Goal: Task Accomplishment & Management: Manage account settings

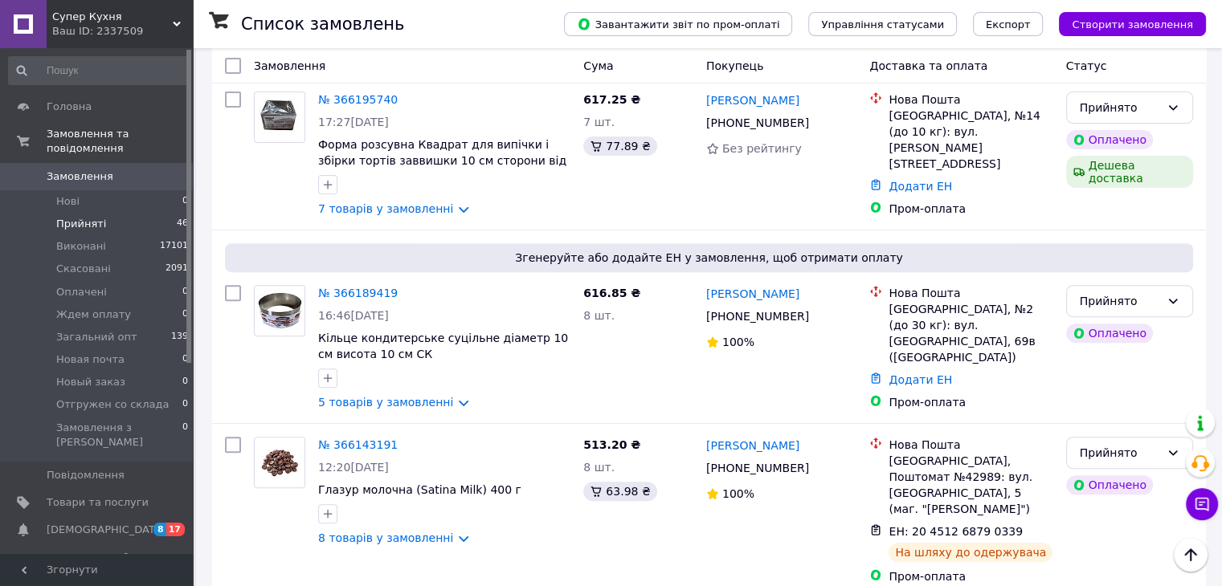
click at [127, 213] on li "Прийняті 46" at bounding box center [99, 224] width 198 height 22
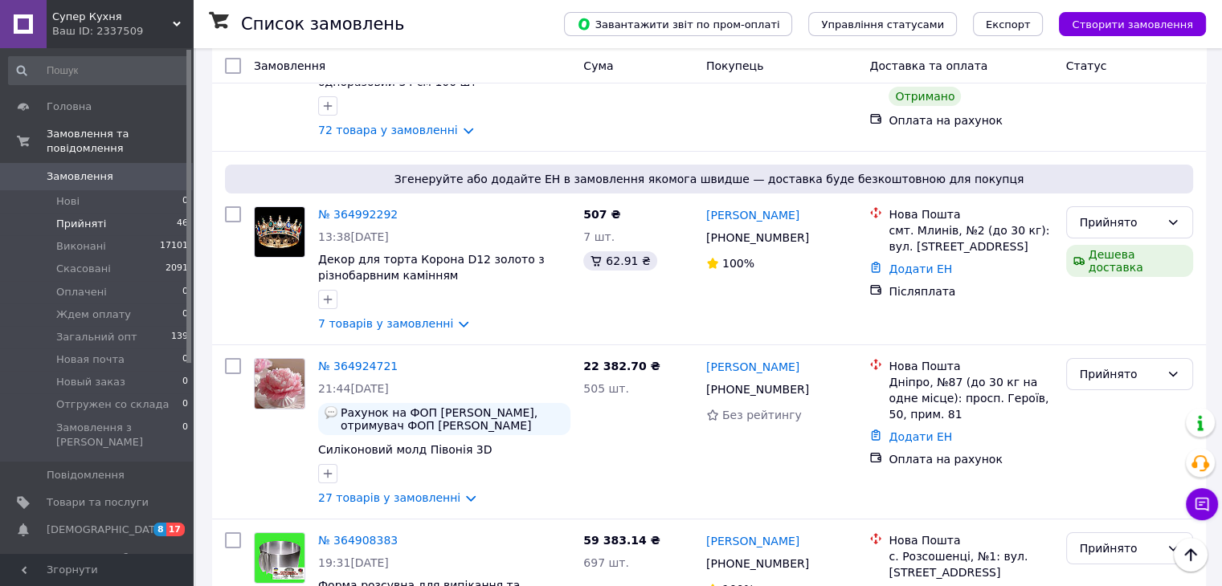
scroll to position [5849, 0]
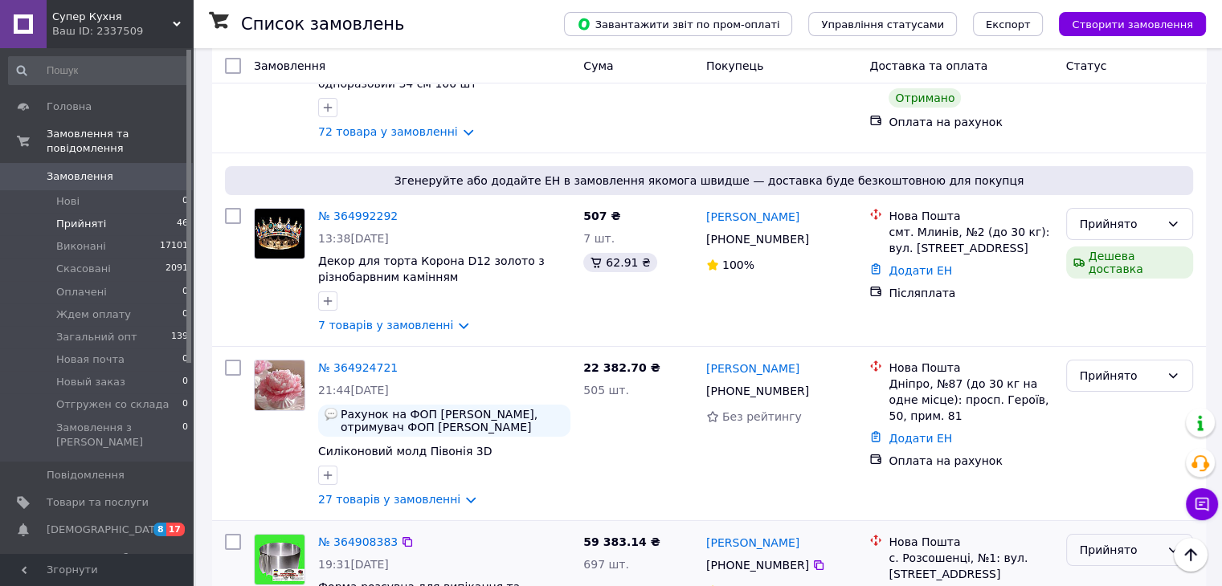
click at [1169, 544] on icon at bounding box center [1172, 550] width 13 height 13
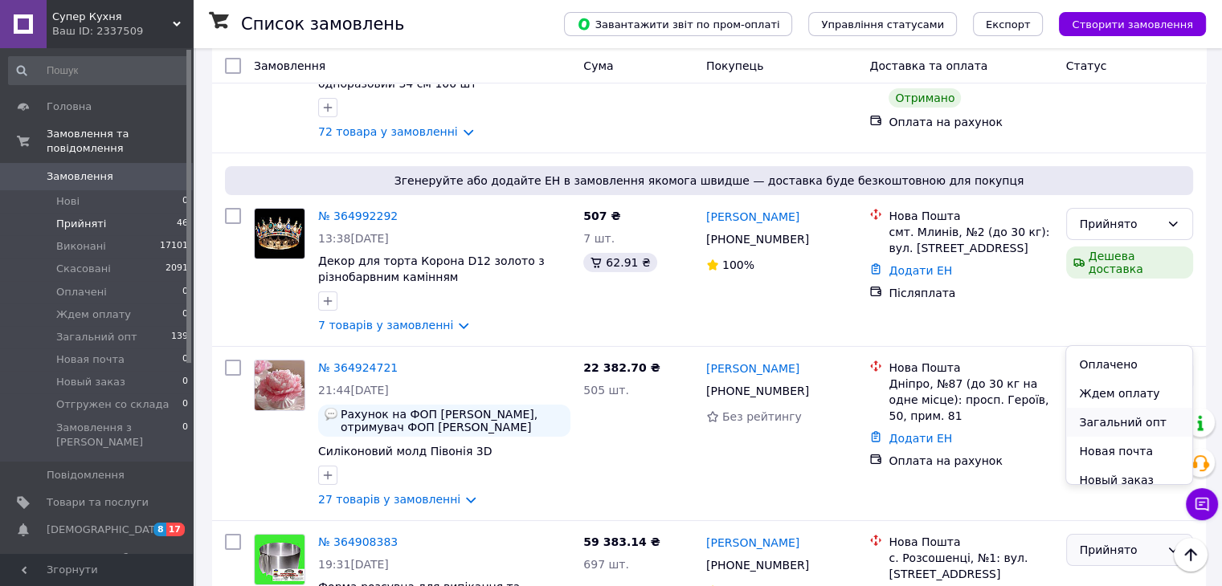
click at [1143, 419] on li "Загальний опт" at bounding box center [1128, 422] width 125 height 29
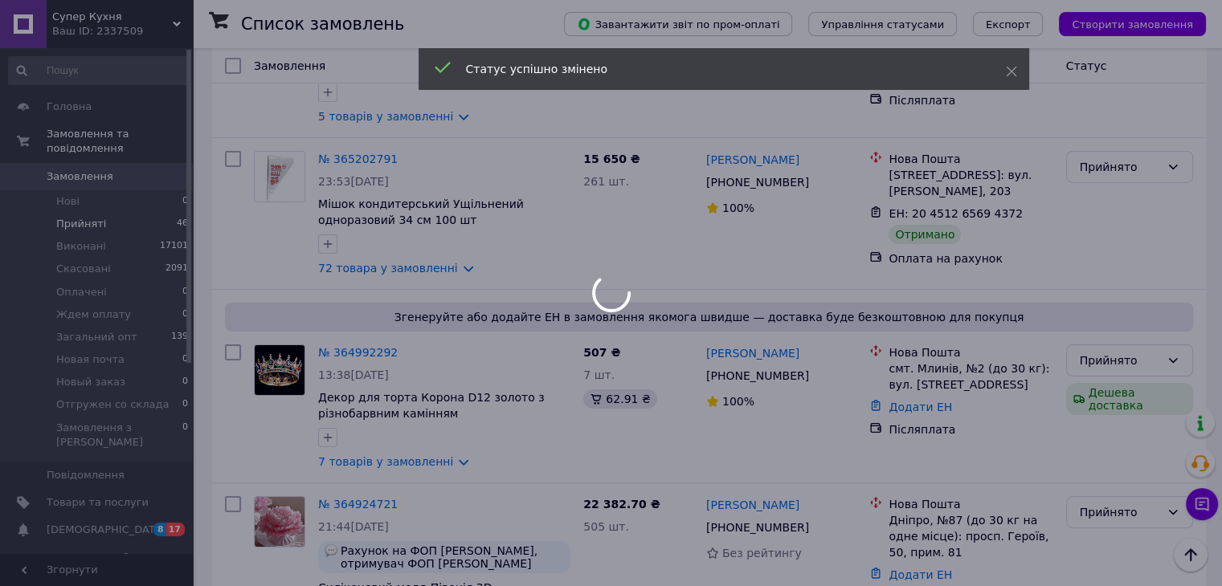
scroll to position [5710, 0]
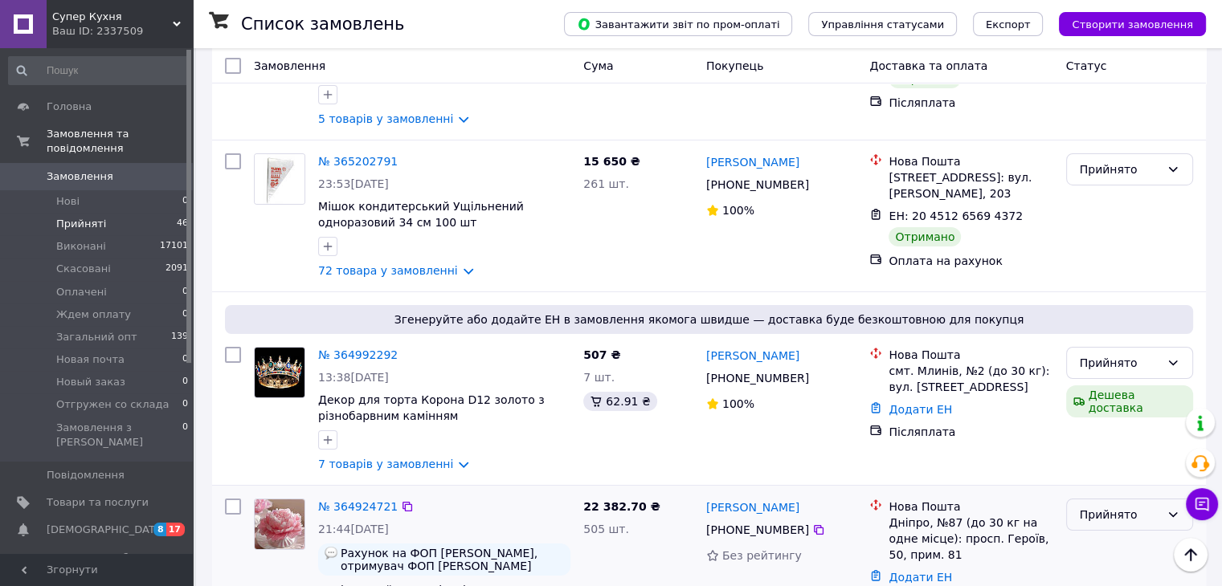
click at [1173, 512] on icon at bounding box center [1173, 514] width 9 height 5
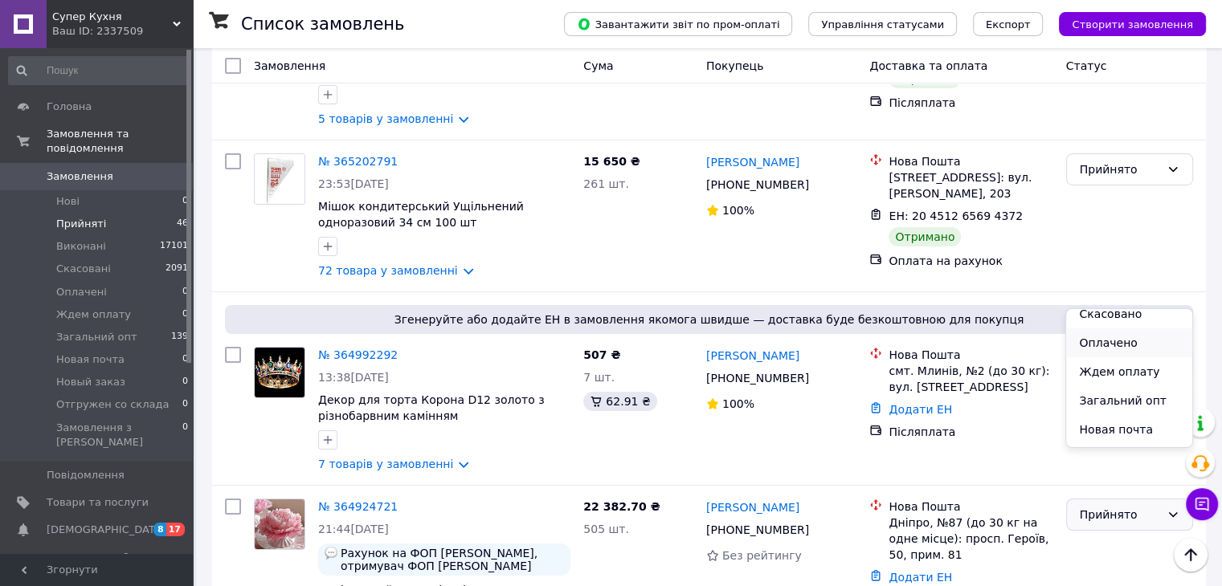
scroll to position [42, 0]
click at [1133, 392] on li "Загальний опт" at bounding box center [1128, 397] width 125 height 29
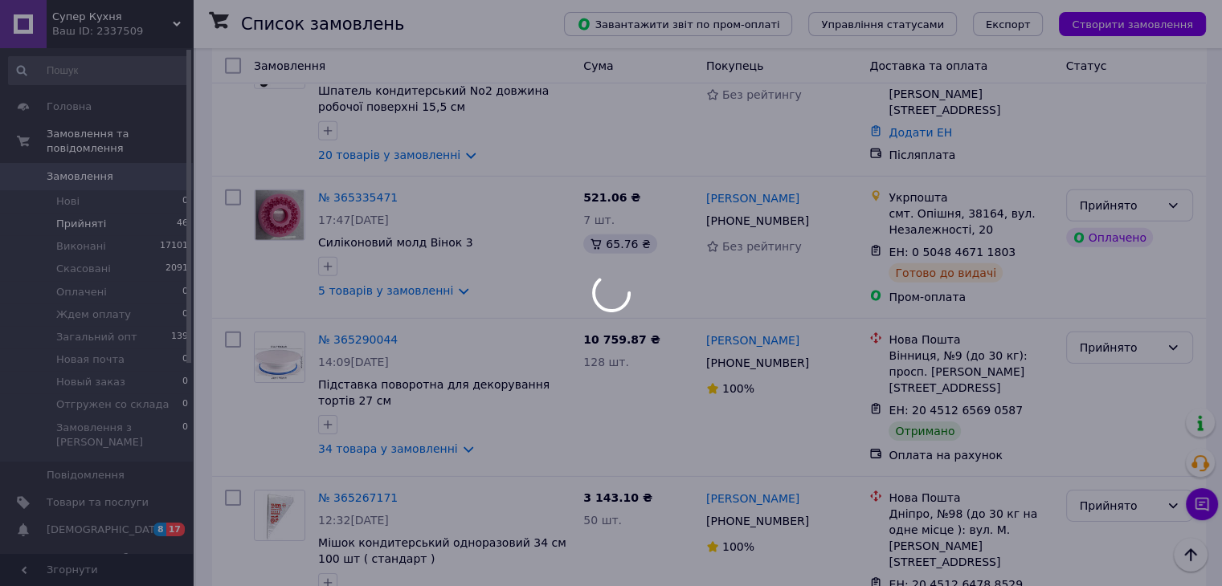
scroll to position [5006, 0]
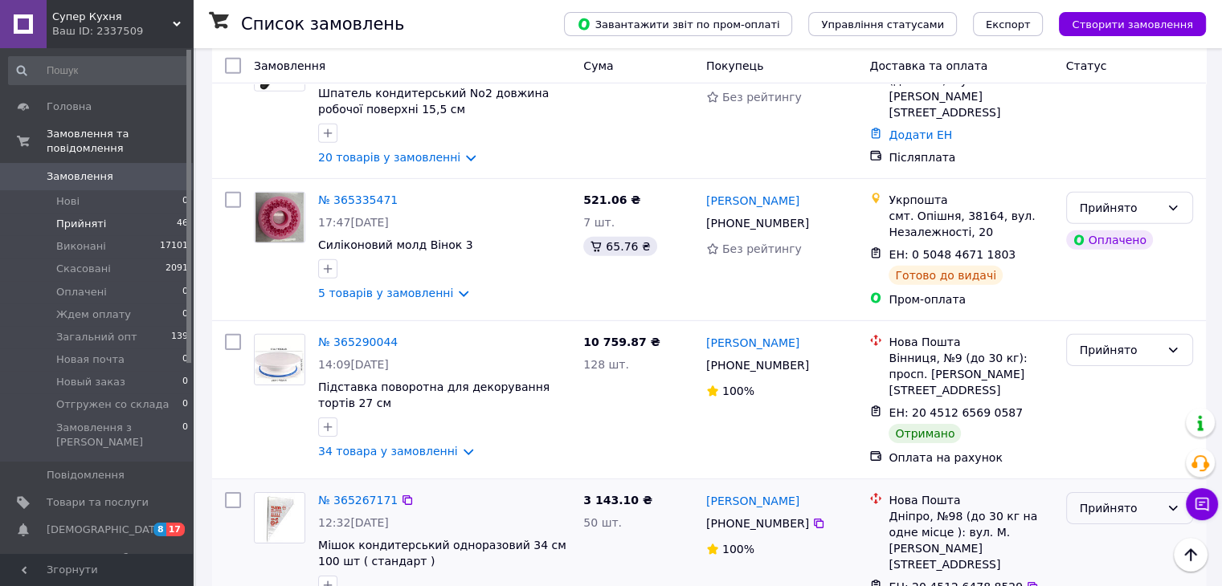
click at [1169, 502] on icon at bounding box center [1172, 508] width 13 height 13
click at [1166, 440] on li "Загальний опт" at bounding box center [1128, 444] width 125 height 29
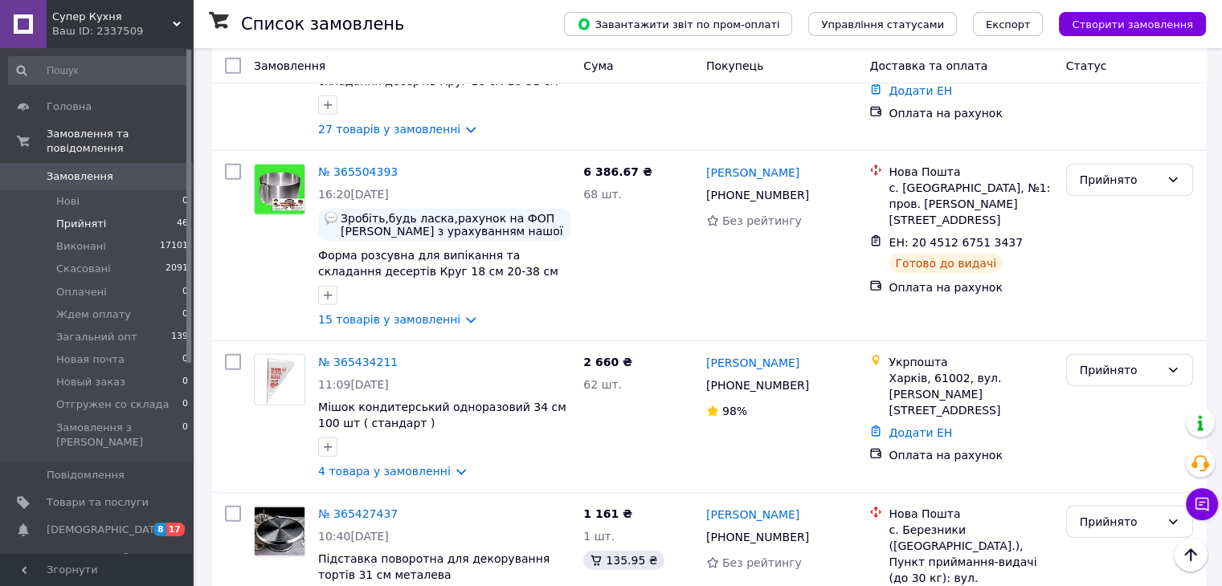
scroll to position [4331, 0]
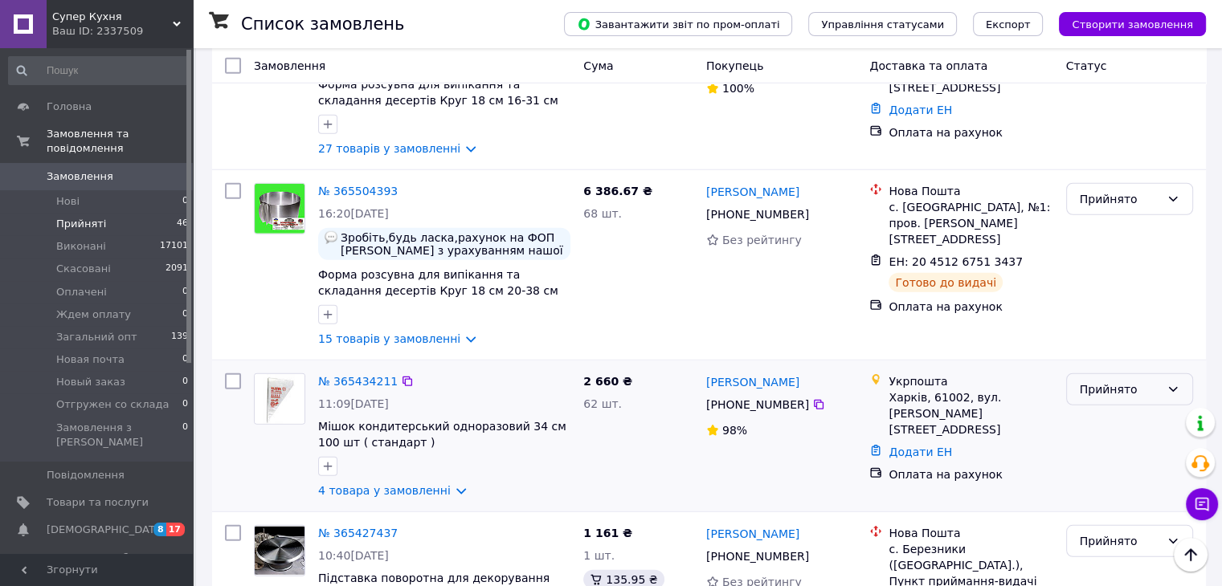
click at [1168, 383] on icon at bounding box center [1172, 389] width 13 height 13
click at [1121, 248] on li "Виконано" at bounding box center [1128, 243] width 125 height 29
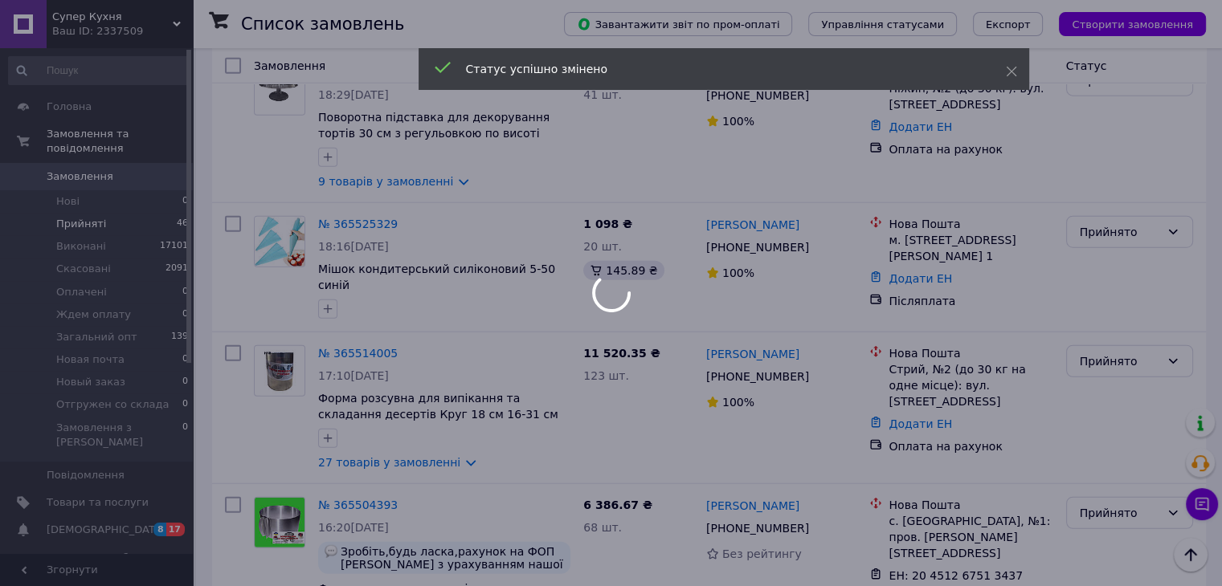
scroll to position [4013, 0]
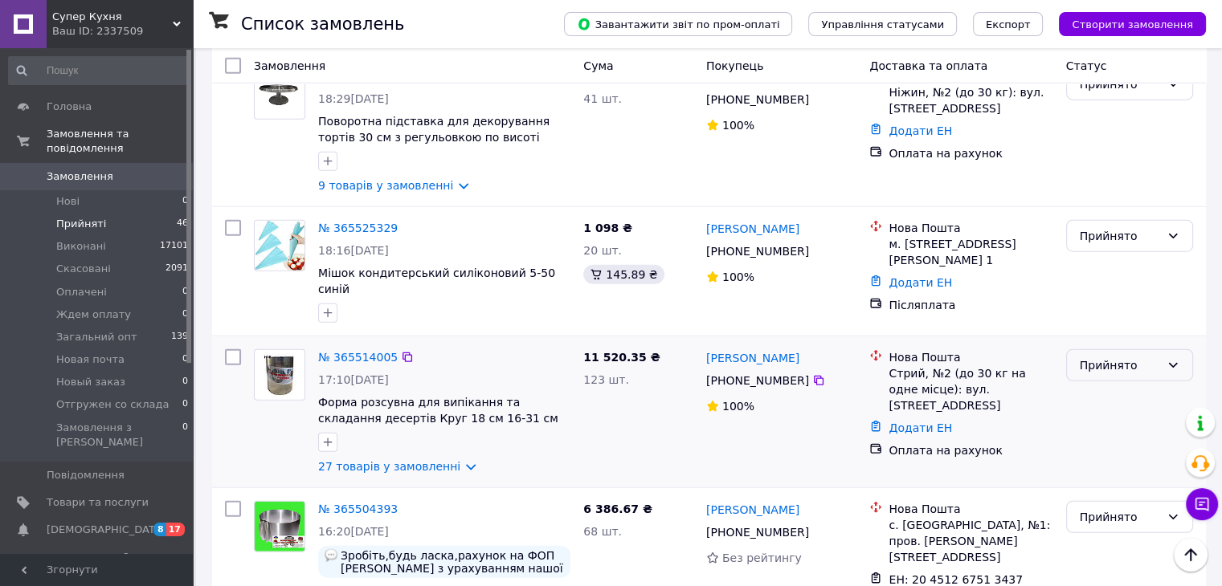
click at [1172, 359] on icon at bounding box center [1172, 365] width 13 height 13
click at [1153, 334] on li "Загальний опт" at bounding box center [1128, 331] width 125 height 29
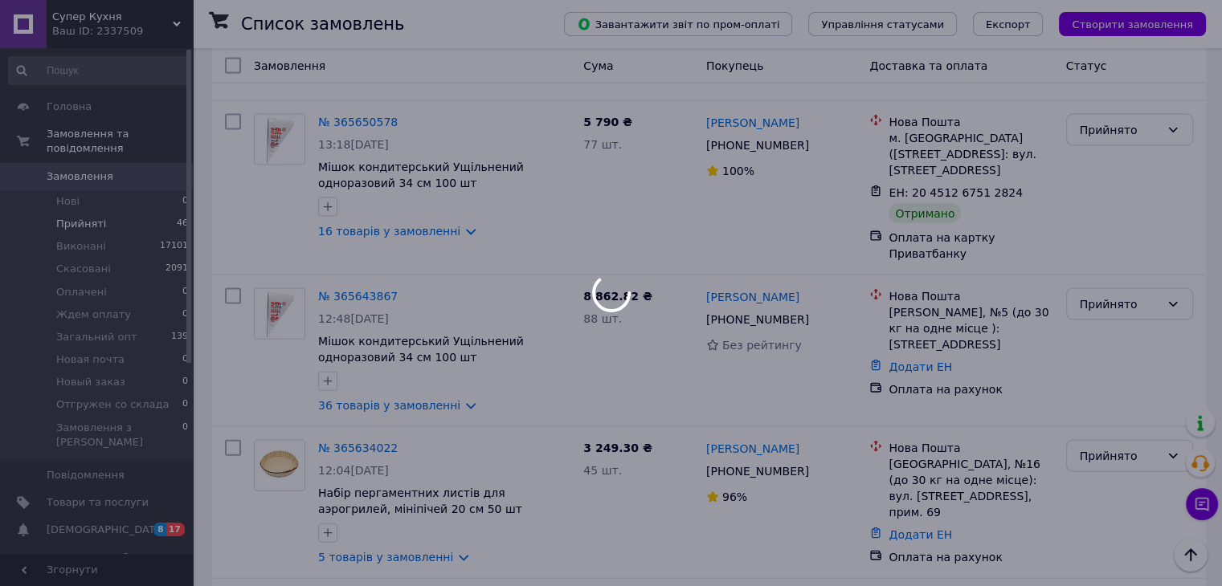
scroll to position [3484, 0]
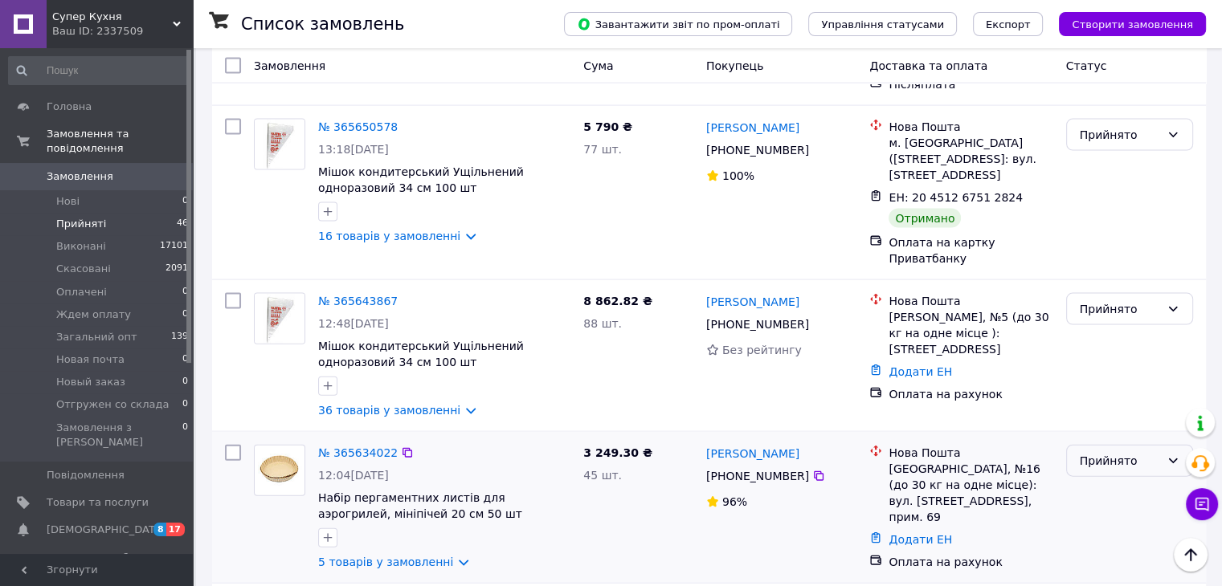
click at [1152, 452] on div "Прийнято" at bounding box center [1119, 461] width 80 height 18
click at [1150, 415] on li "Загальний опт" at bounding box center [1128, 418] width 125 height 29
click at [1171, 307] on icon at bounding box center [1173, 309] width 9 height 5
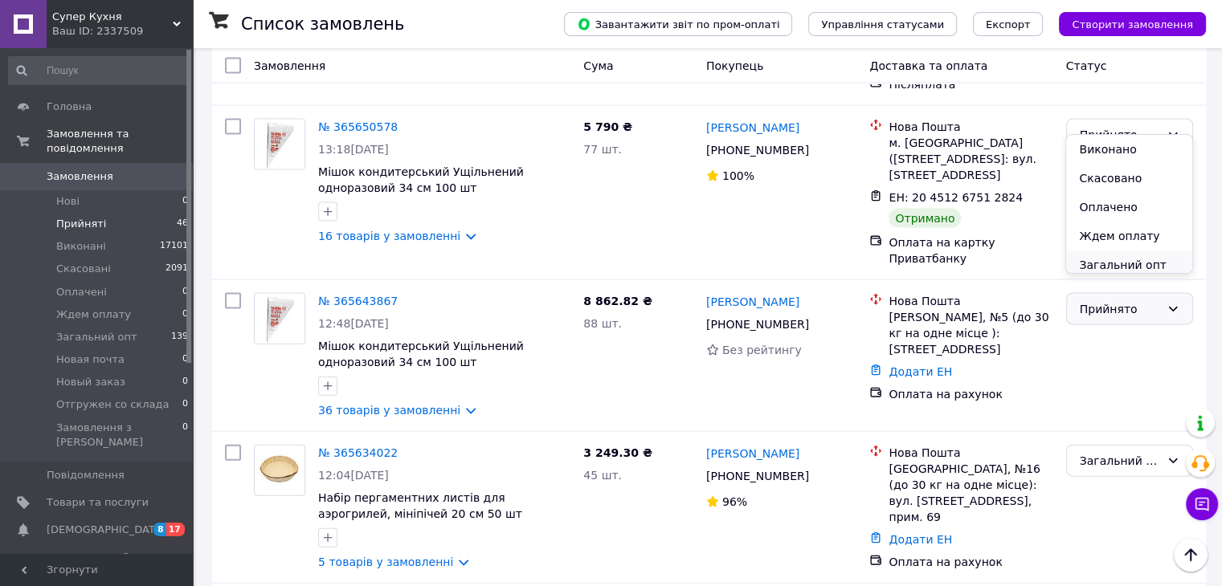
click at [1136, 264] on li "Загальний опт" at bounding box center [1128, 265] width 125 height 29
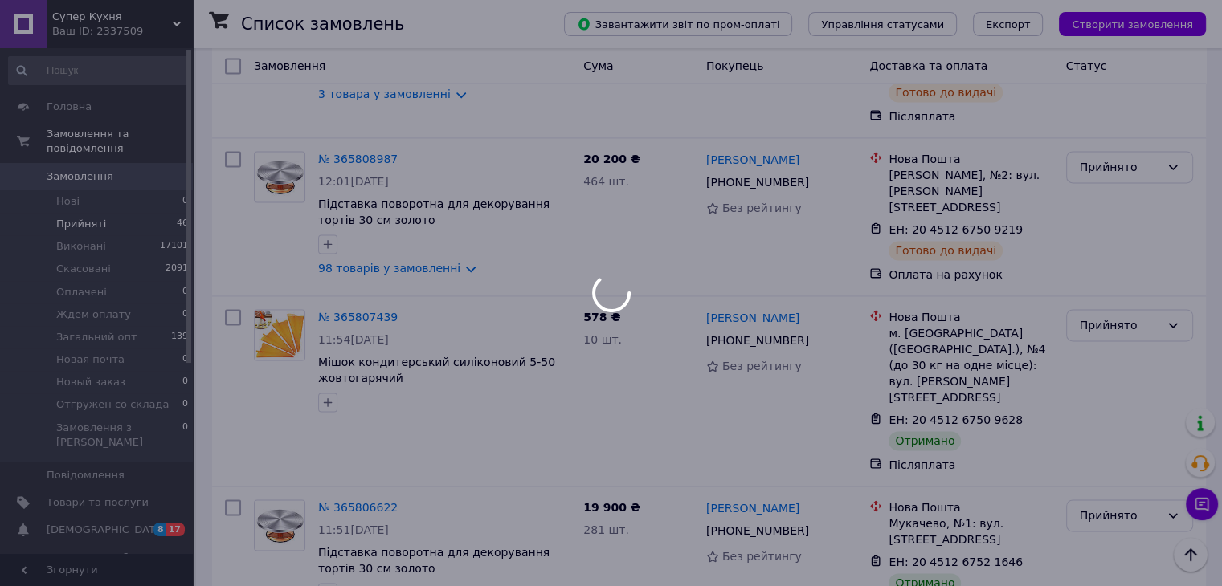
scroll to position [2397, 0]
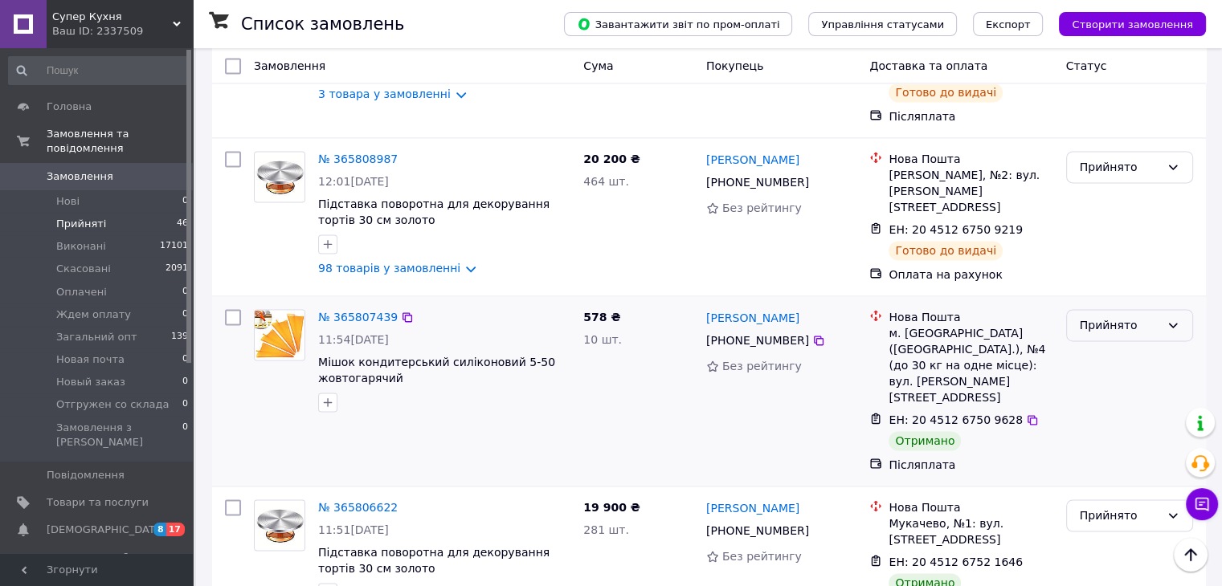
click at [1173, 319] on icon at bounding box center [1172, 325] width 13 height 13
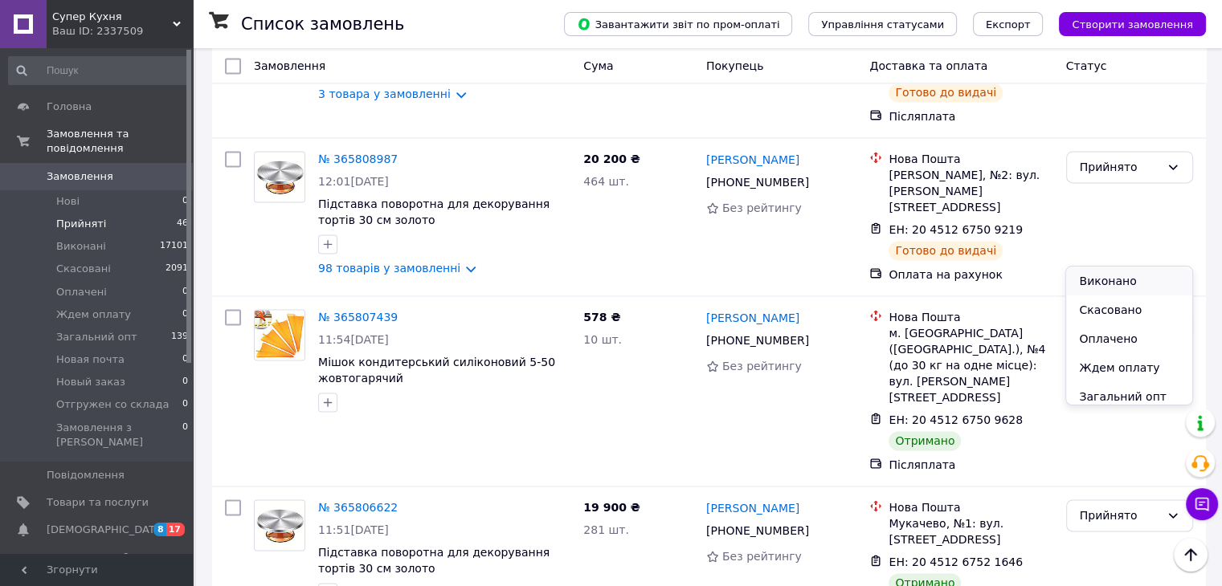
click at [1128, 280] on li "Виконано" at bounding box center [1128, 281] width 125 height 29
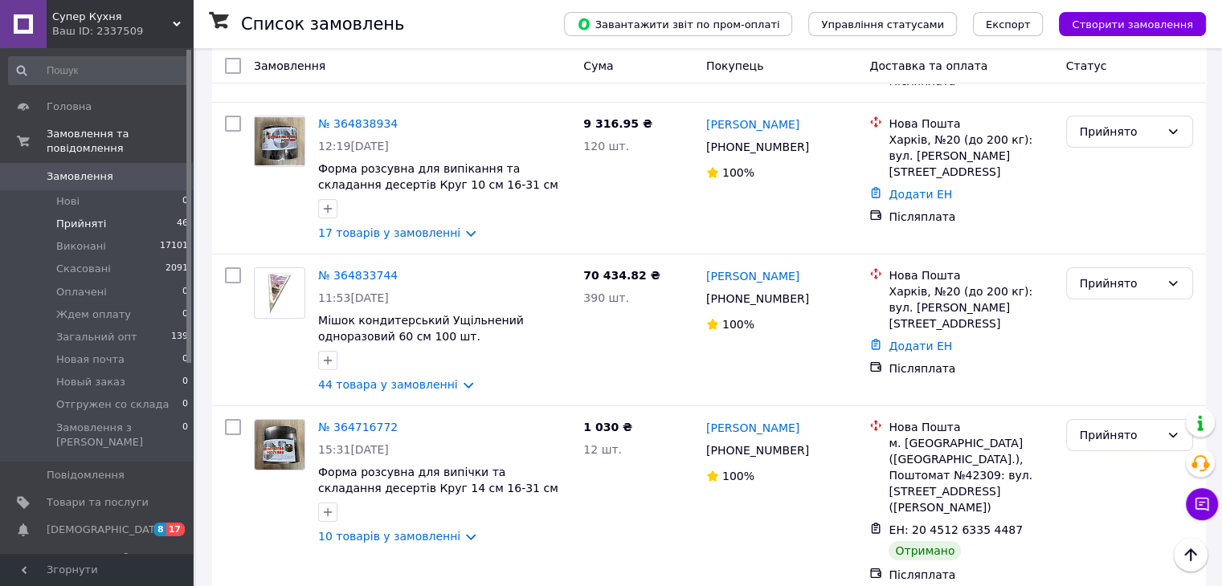
scroll to position [5790, 0]
click at [1169, 428] on icon at bounding box center [1172, 434] width 13 height 13
click at [1137, 242] on li "Виконано" at bounding box center [1128, 243] width 125 height 29
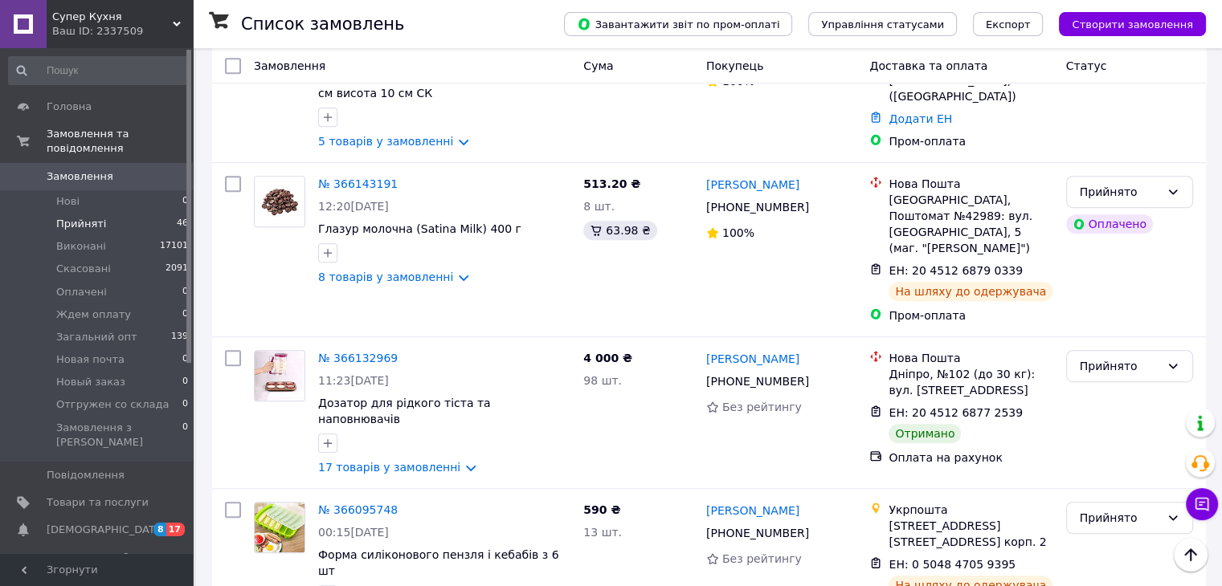
scroll to position [885, 0]
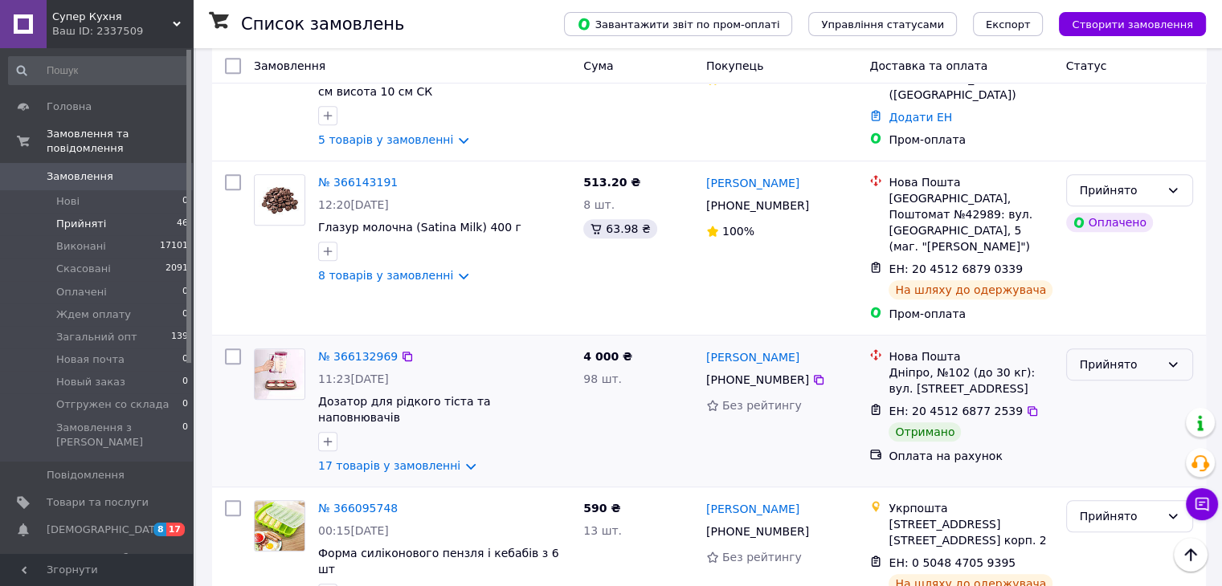
click at [1153, 356] on div "Прийнято" at bounding box center [1119, 365] width 80 height 18
click at [1134, 387] on li "Виконано" at bounding box center [1128, 390] width 125 height 29
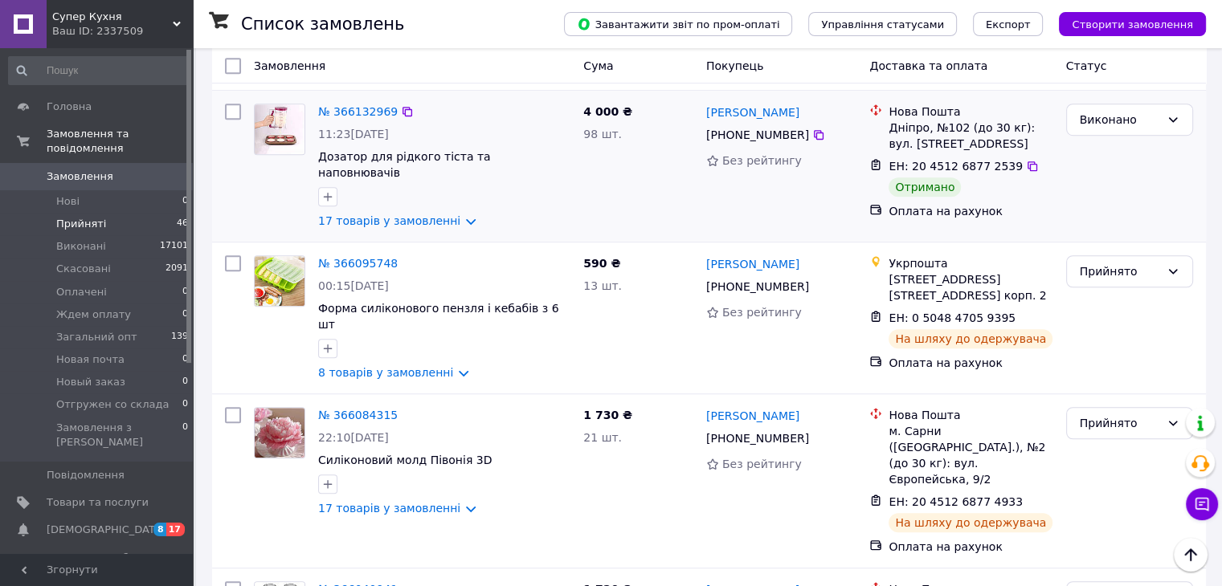
scroll to position [1136, 0]
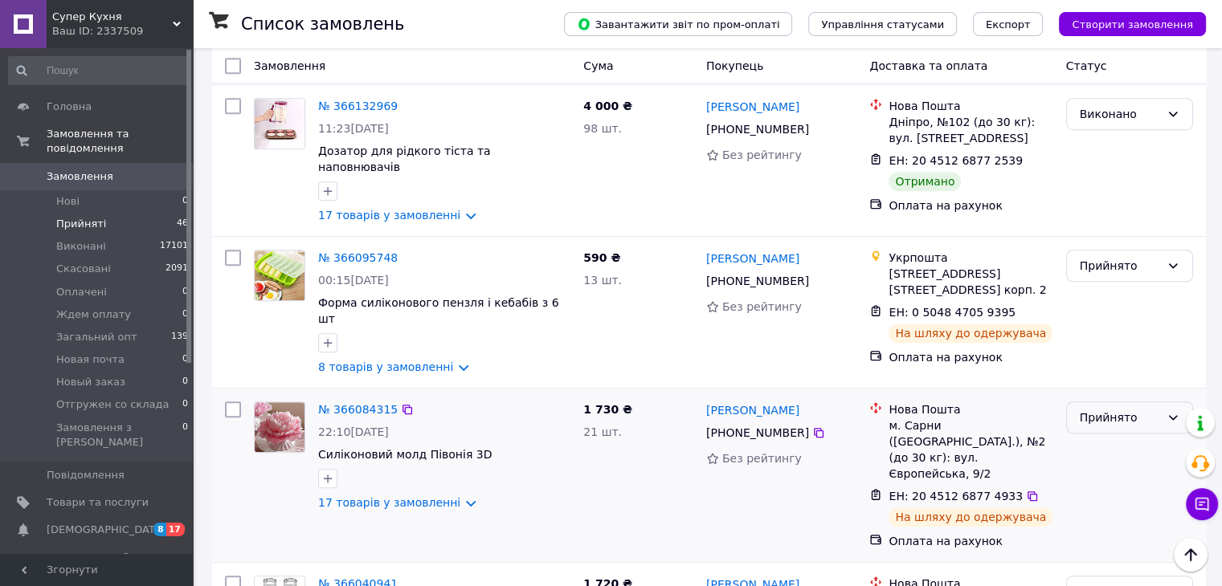
click at [1146, 409] on div "Прийнято" at bounding box center [1119, 418] width 80 height 18
click at [1127, 421] on li "Виконано" at bounding box center [1128, 424] width 125 height 29
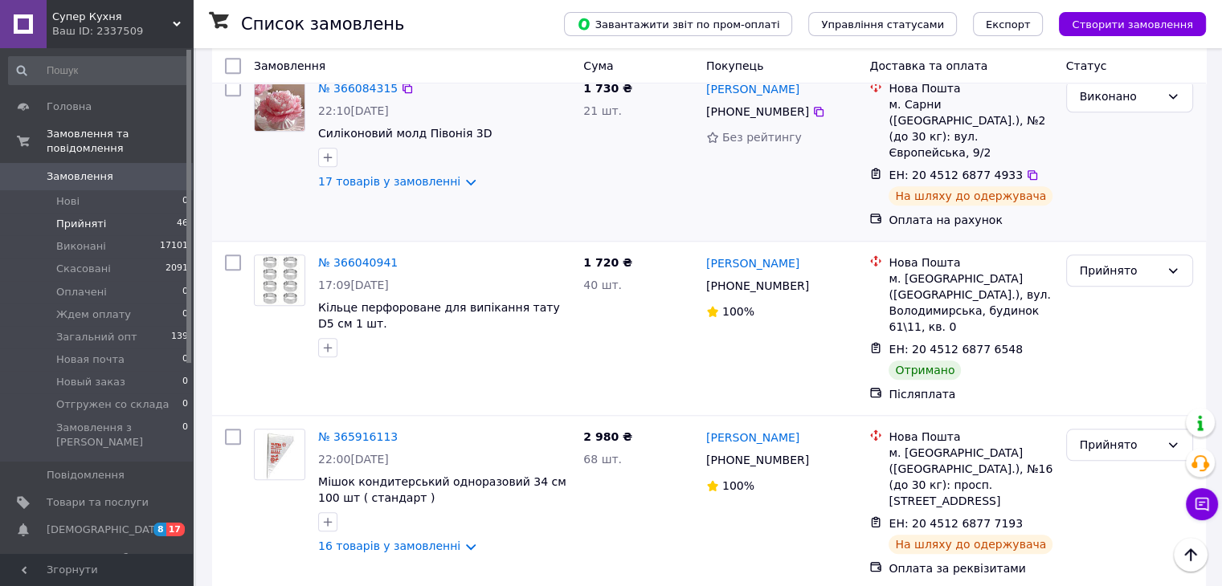
scroll to position [1458, 0]
click at [1157, 435] on div "Прийнято" at bounding box center [1119, 444] width 80 height 18
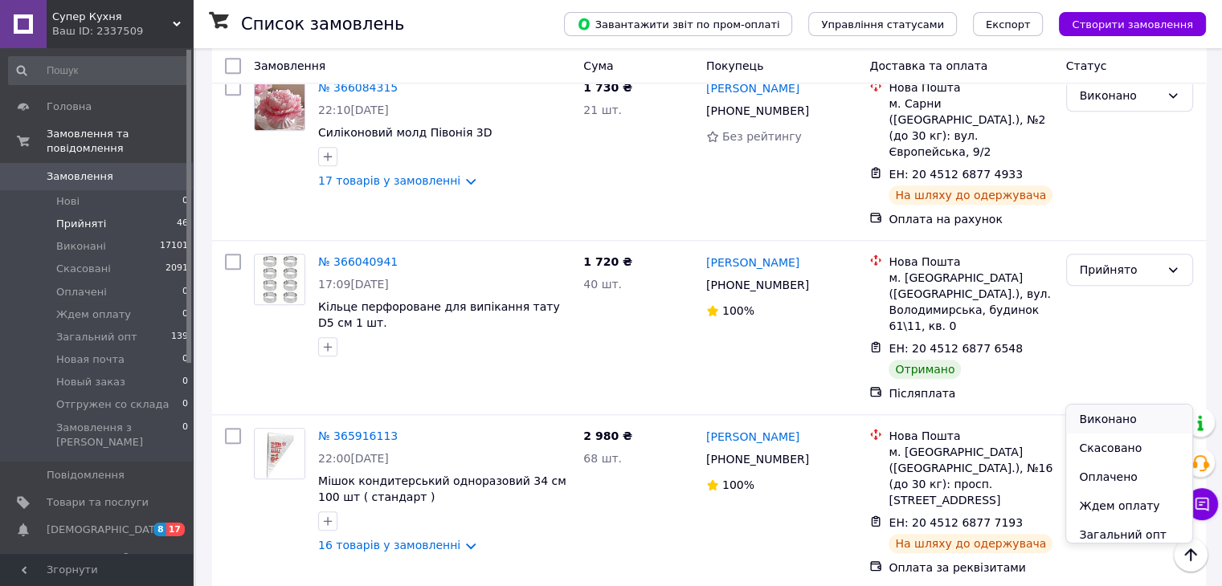
click at [1126, 412] on li "Виконано" at bounding box center [1128, 419] width 125 height 29
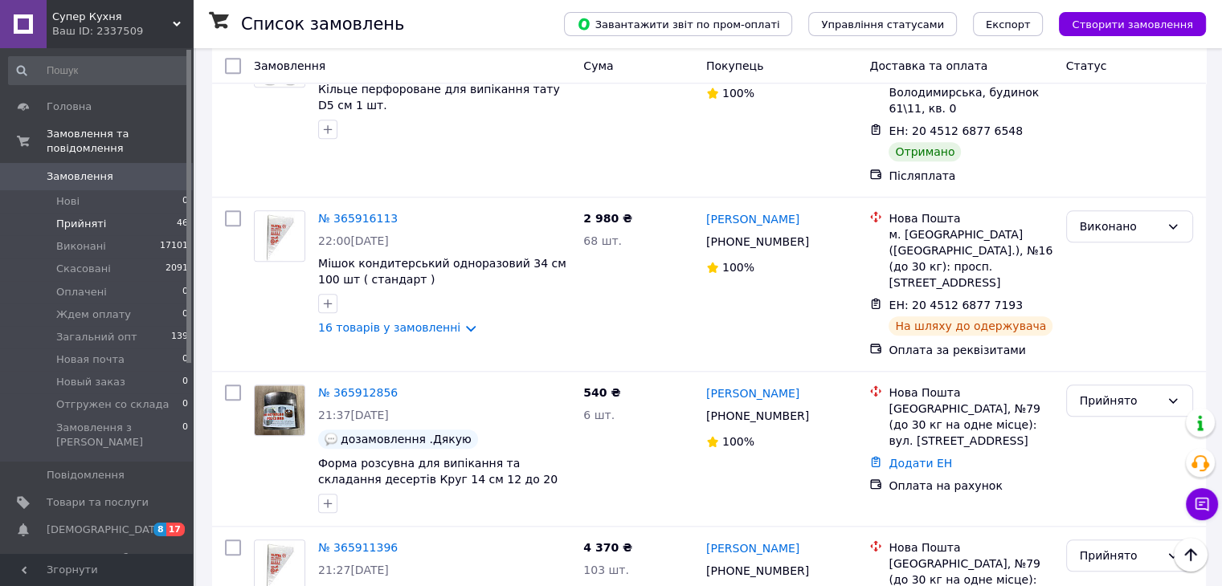
scroll to position [1683, 0]
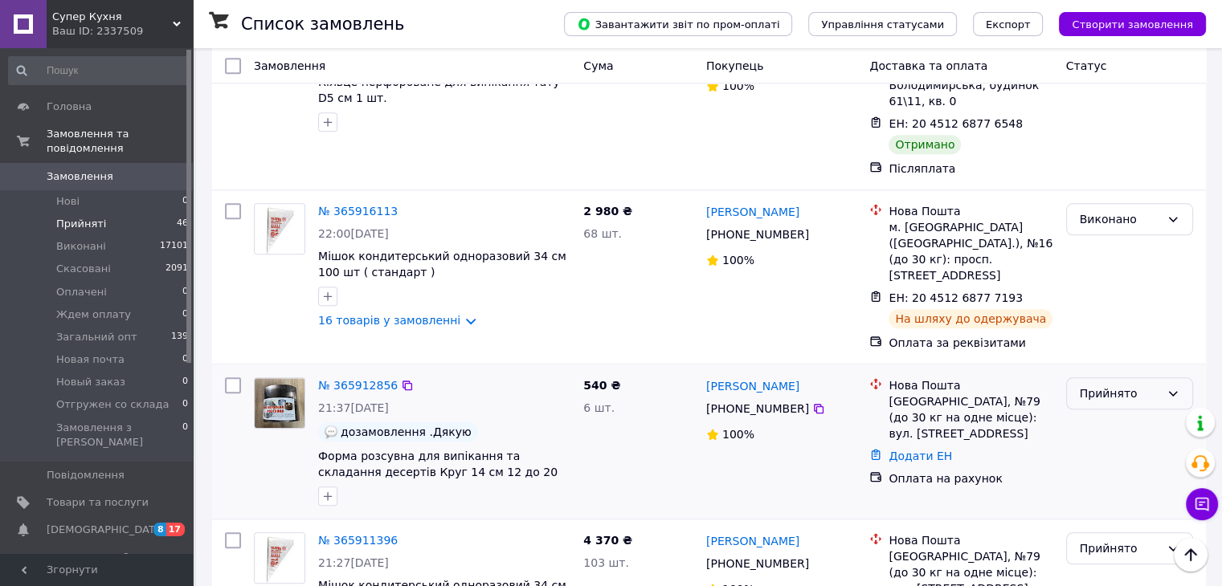
click at [1172, 387] on icon at bounding box center [1172, 393] width 13 height 13
click at [1128, 351] on li "Виконано" at bounding box center [1128, 353] width 125 height 29
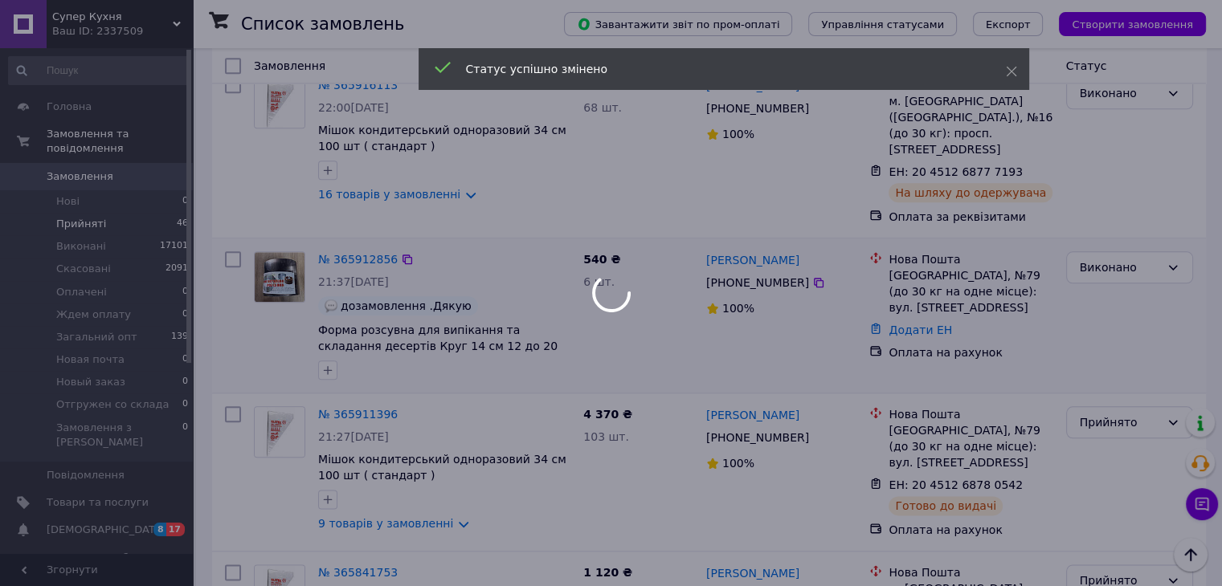
scroll to position [1809, 0]
click at [1173, 345] on div at bounding box center [611, 293] width 1222 height 586
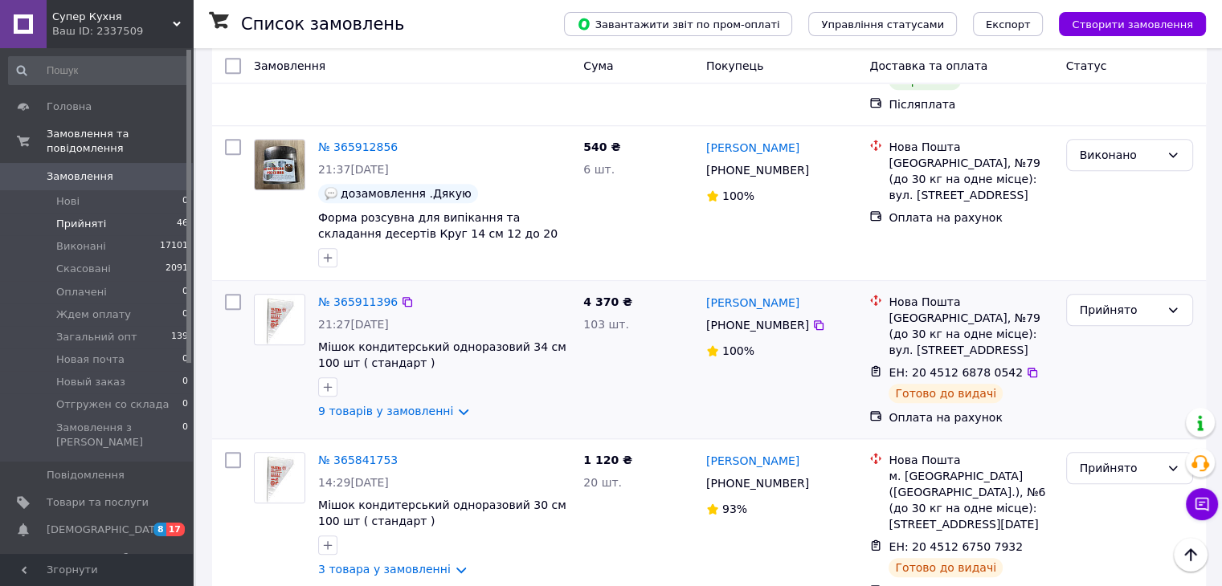
scroll to position [1422, 0]
click at [1169, 303] on icon at bounding box center [1172, 309] width 13 height 13
click at [1127, 311] on li "Виконано" at bounding box center [1128, 310] width 125 height 29
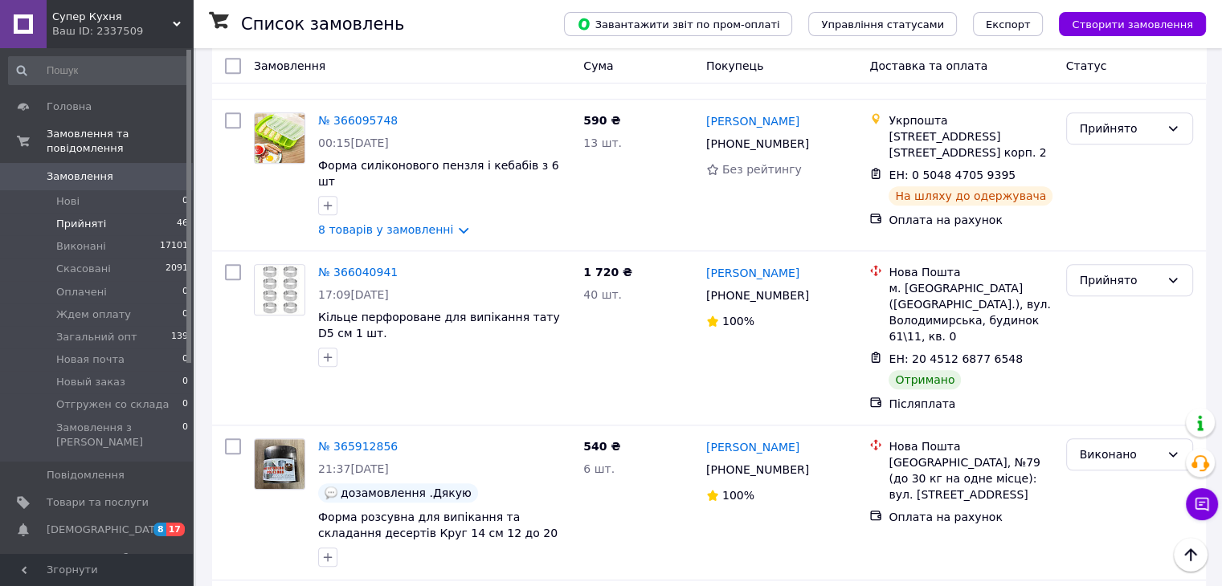
scroll to position [1119, 0]
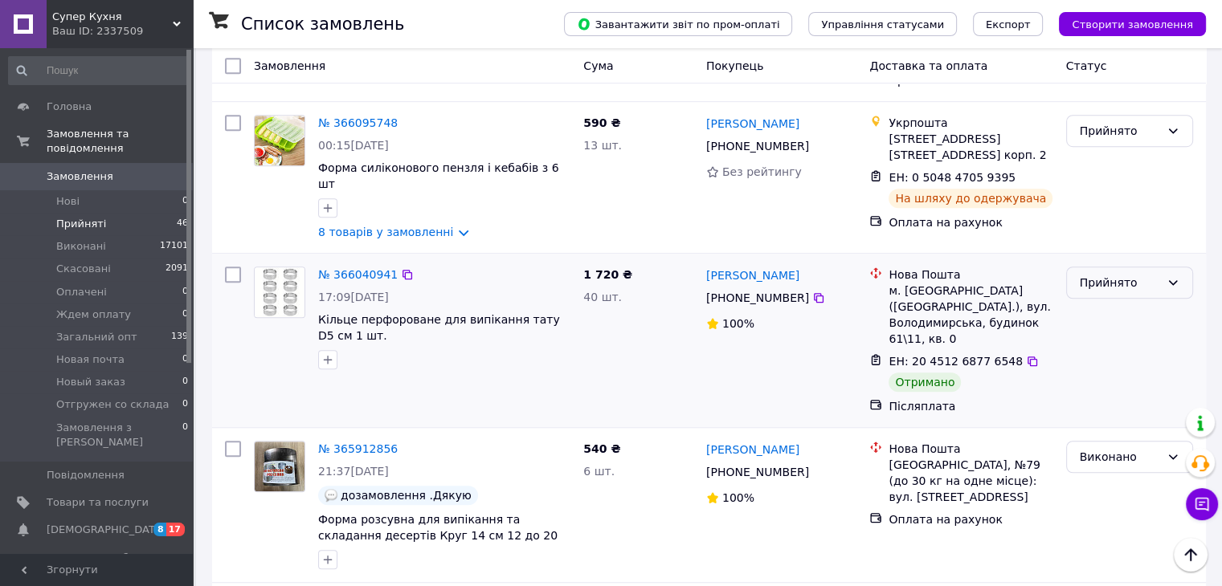
click at [1169, 276] on icon at bounding box center [1172, 282] width 13 height 13
click at [1142, 294] on li "Виконано" at bounding box center [1128, 298] width 125 height 29
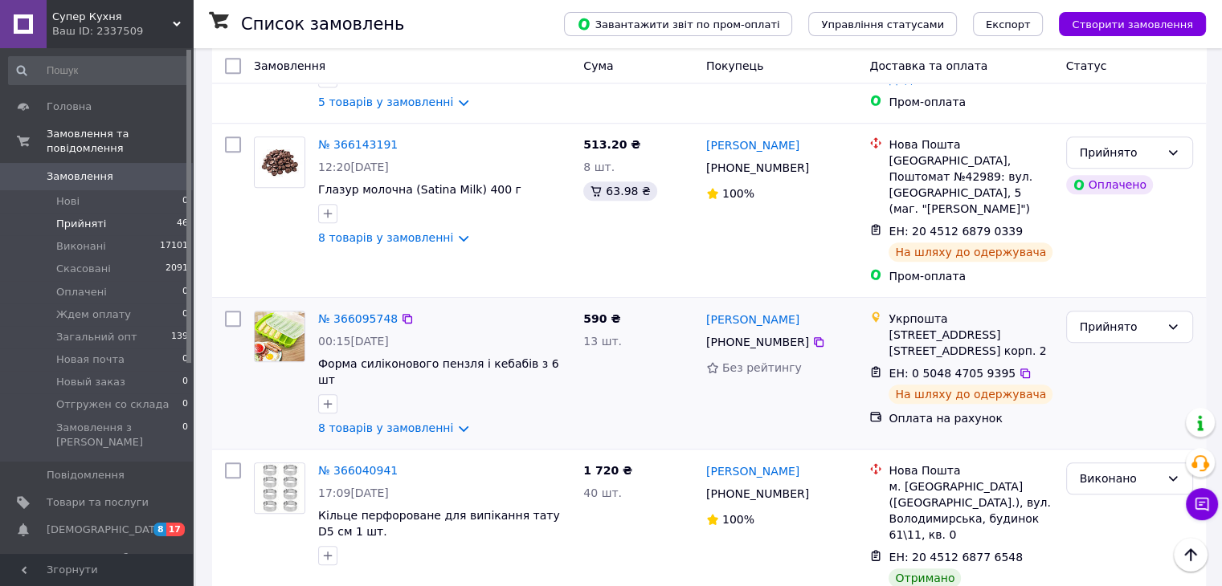
scroll to position [925, 0]
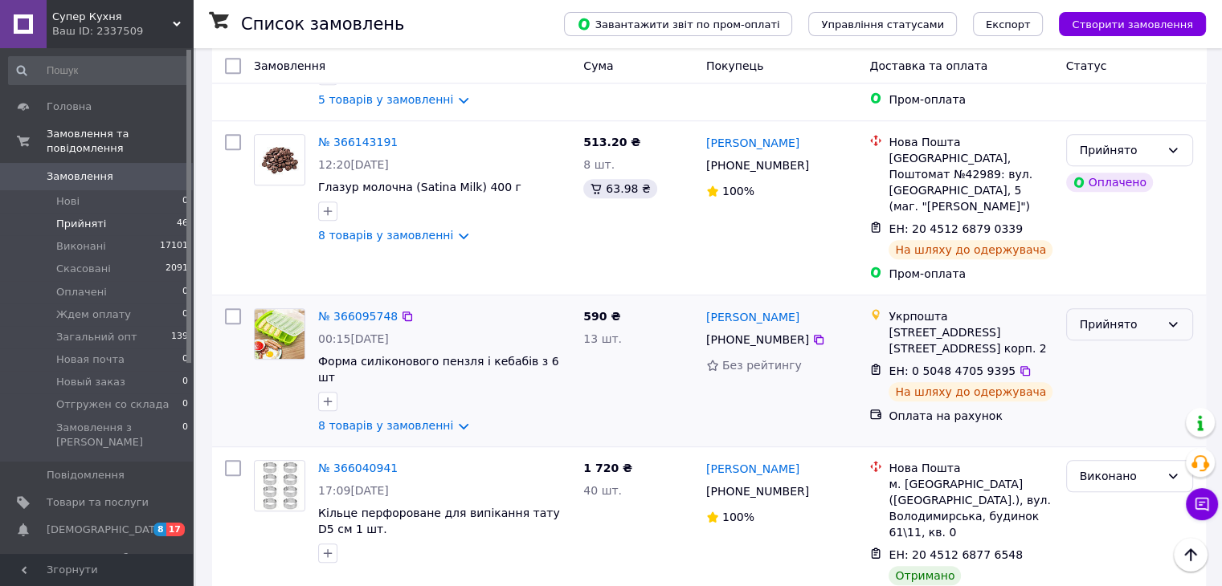
click at [1172, 318] on icon at bounding box center [1172, 324] width 13 height 13
click at [1142, 352] on li "Виконано" at bounding box center [1128, 350] width 125 height 29
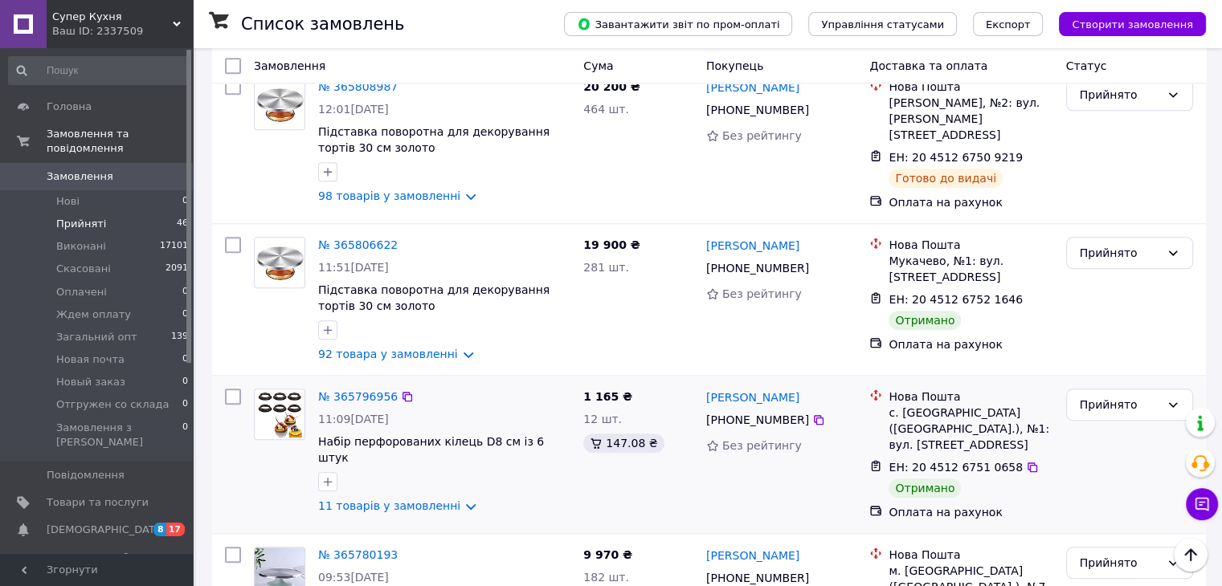
scroll to position [1479, 0]
click at [1165, 390] on div "Прийнято" at bounding box center [1129, 406] width 127 height 32
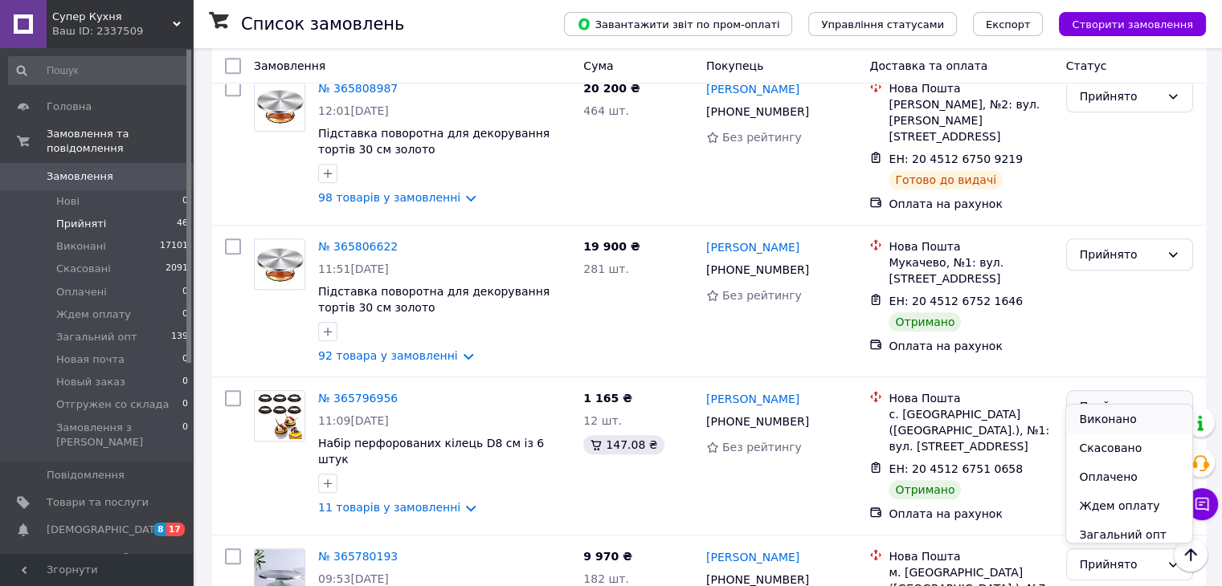
click at [1134, 416] on li "Виконано" at bounding box center [1128, 419] width 125 height 29
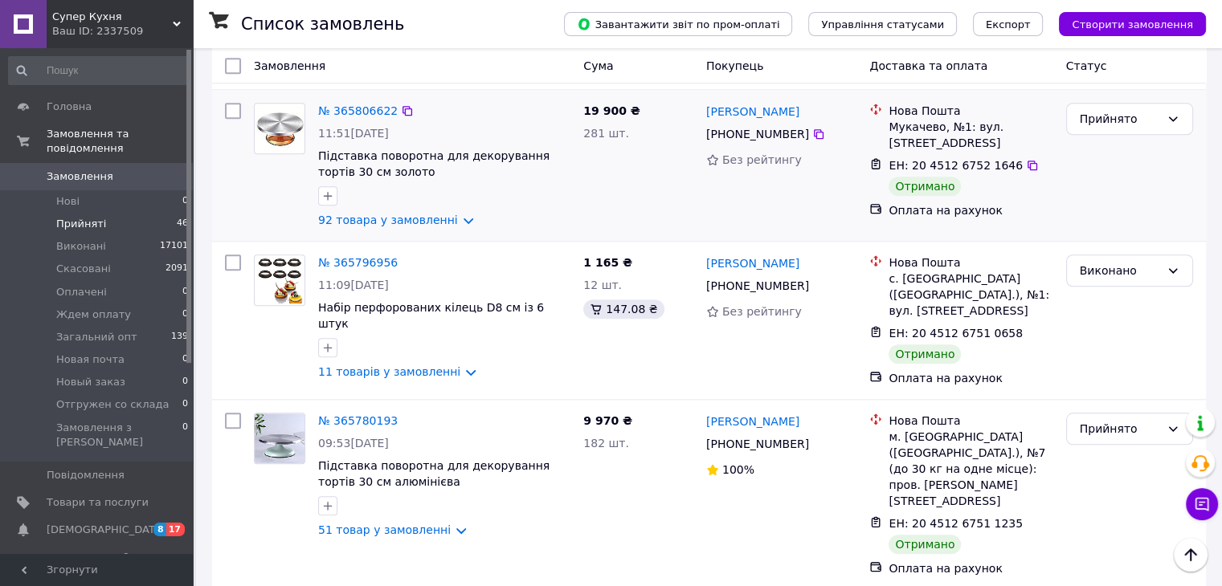
scroll to position [1467, 0]
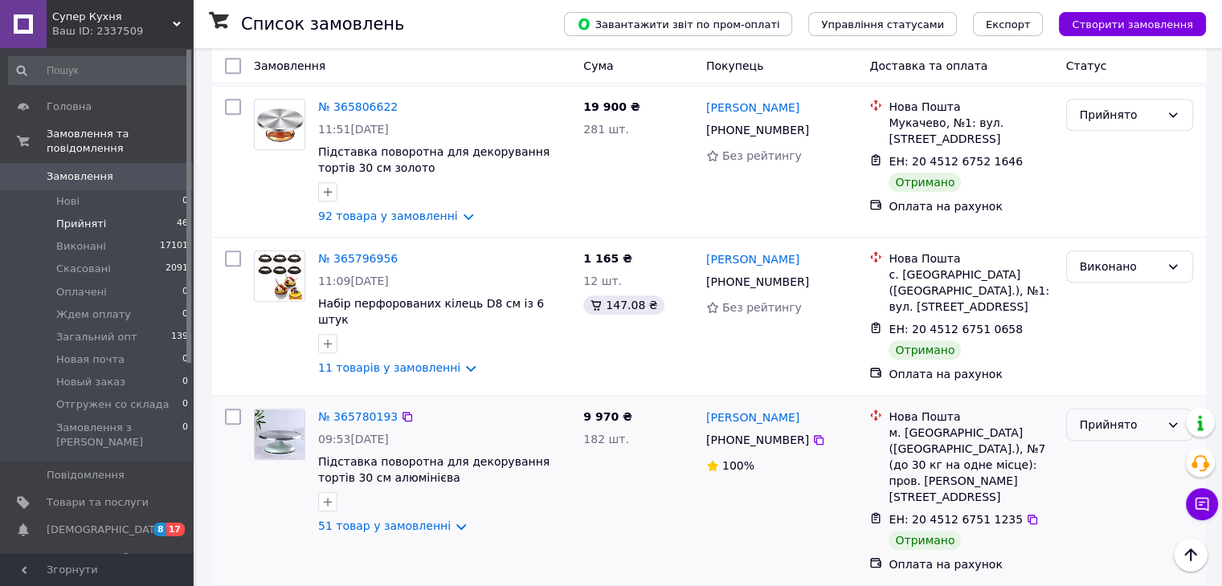
click at [1146, 416] on div "Прийнято" at bounding box center [1119, 425] width 80 height 18
click at [1131, 431] on li "Виконано" at bounding box center [1128, 431] width 125 height 29
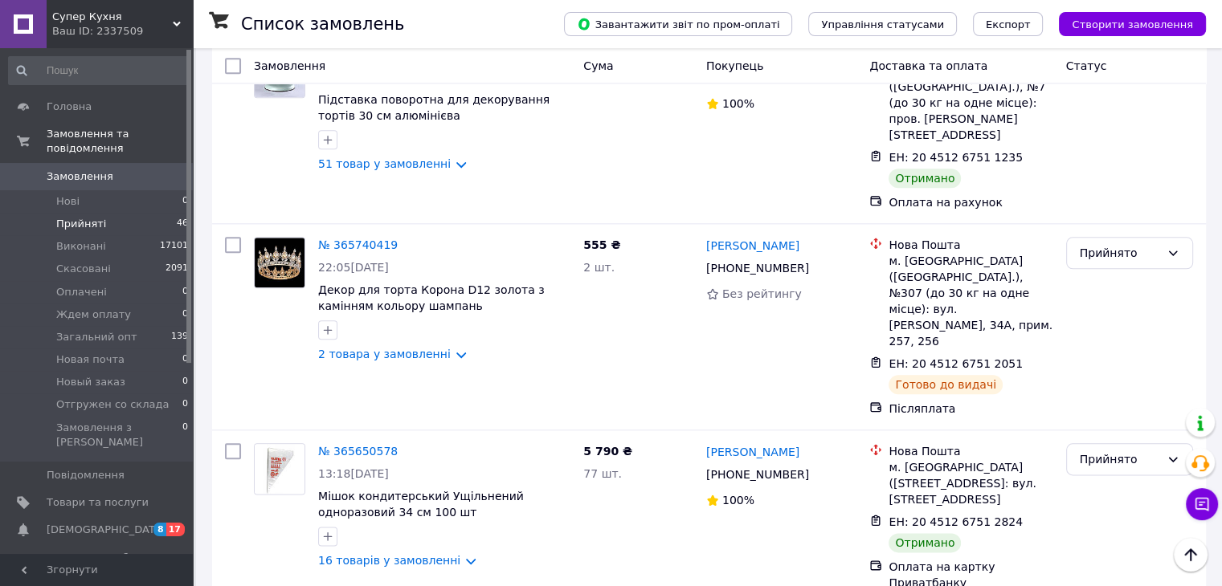
scroll to position [1839, 0]
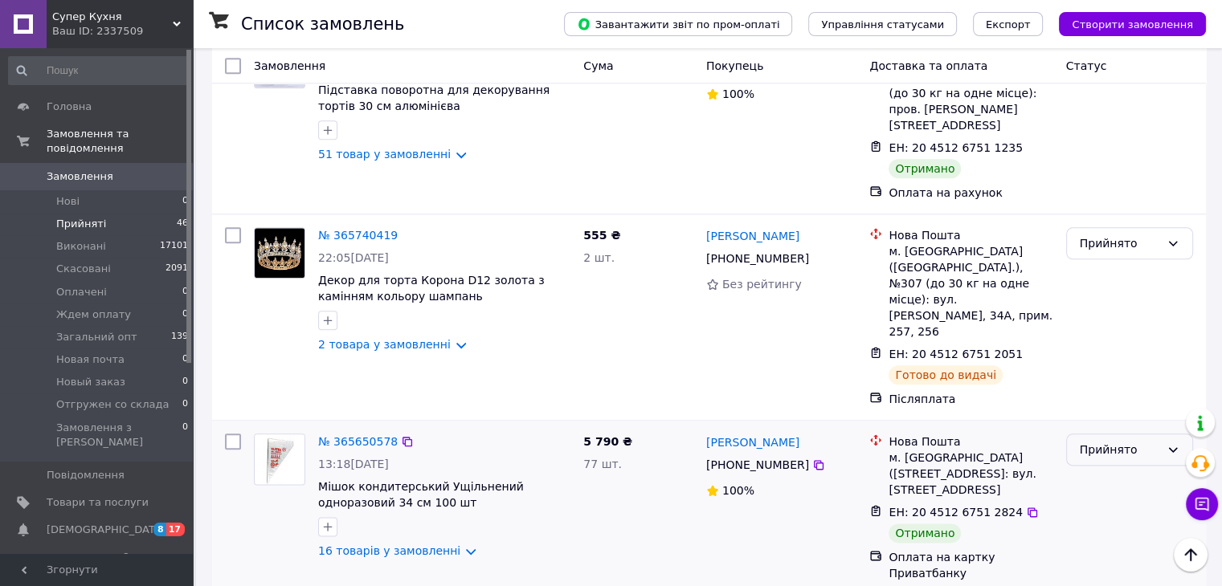
click at [1165, 434] on div "Прийнято" at bounding box center [1129, 450] width 127 height 32
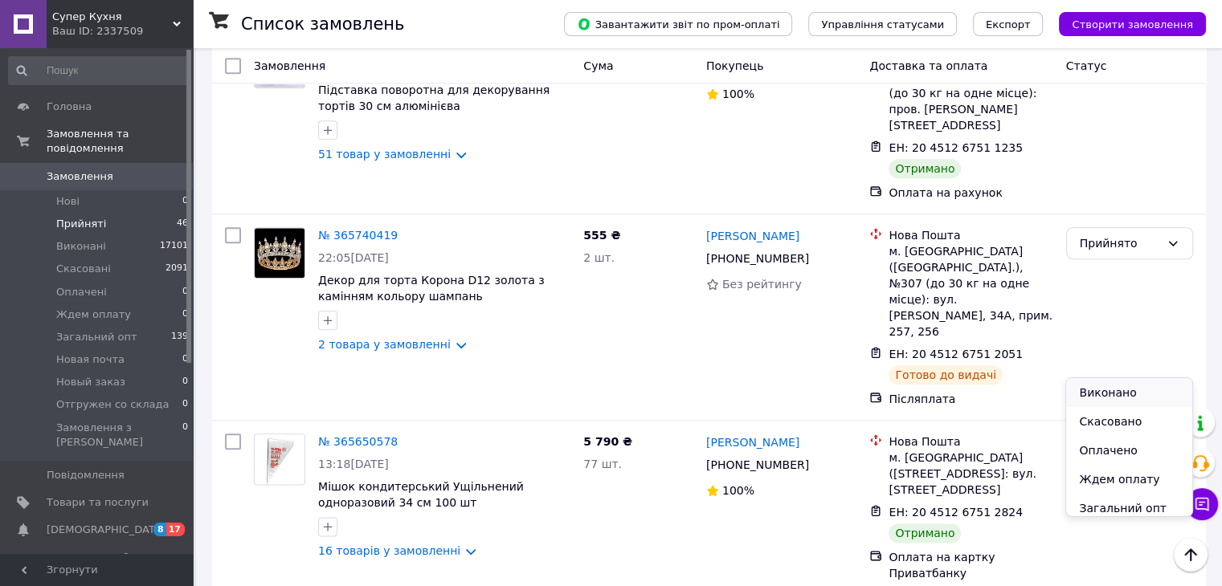
click at [1134, 387] on li "Виконано" at bounding box center [1128, 392] width 125 height 29
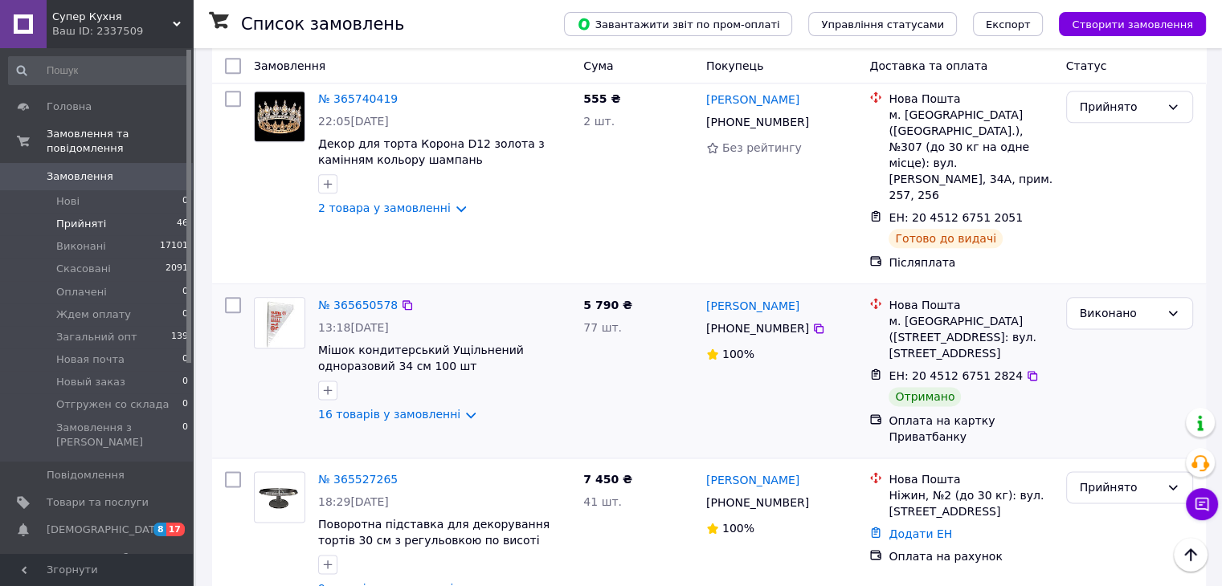
scroll to position [1981, 0]
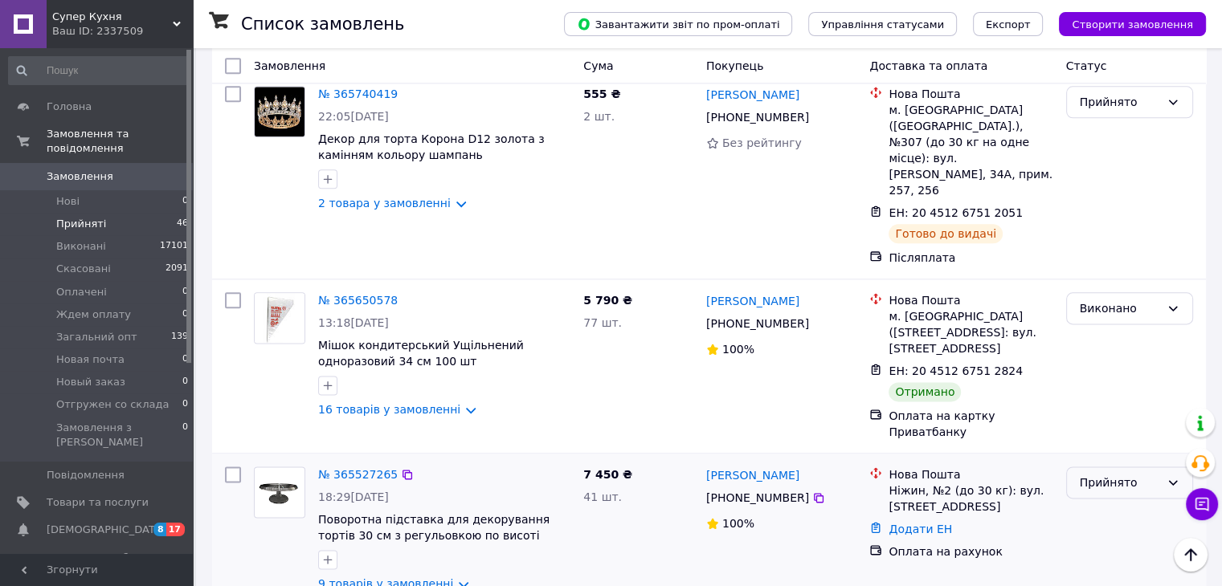
click at [1163, 467] on div "Прийнято" at bounding box center [1129, 483] width 127 height 32
click at [1126, 398] on li "Виконано" at bounding box center [1128, 404] width 125 height 29
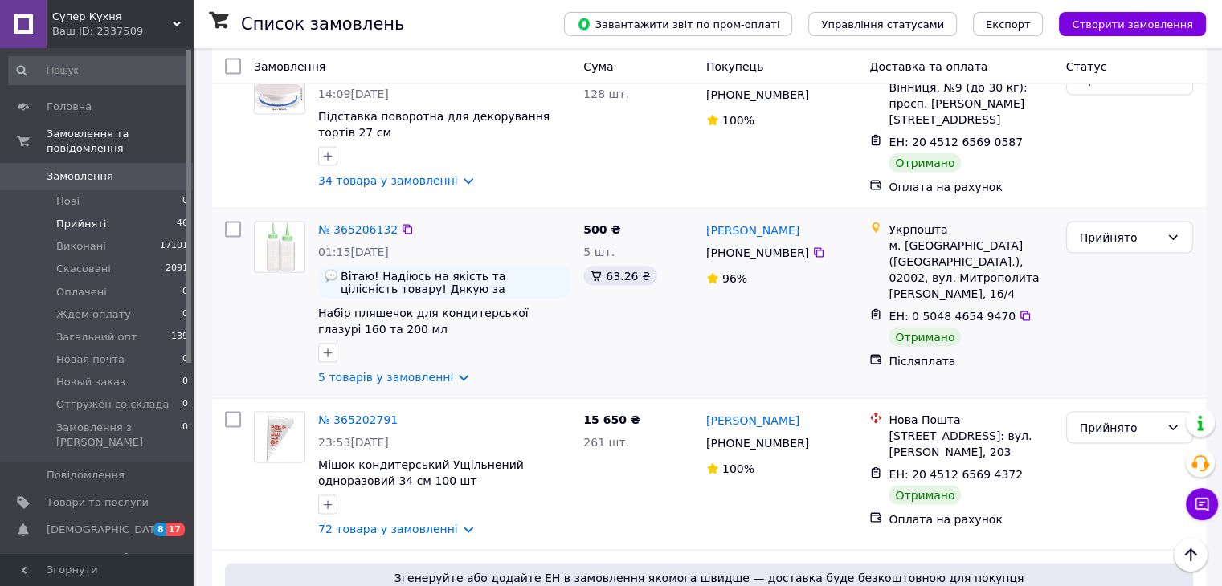
scroll to position [2994, 0]
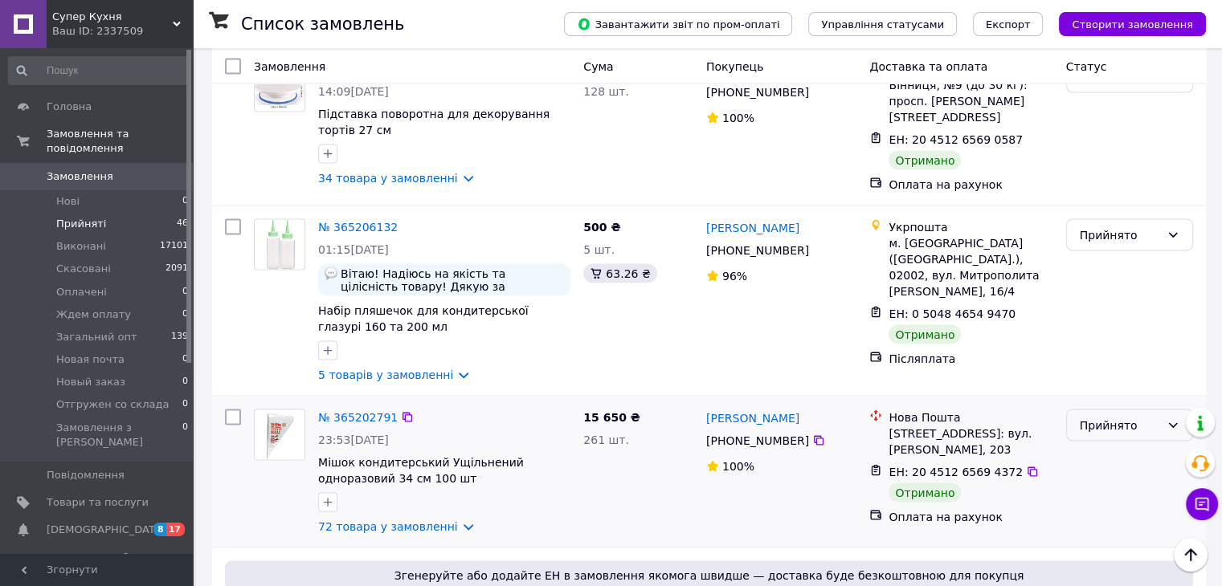
click at [1160, 409] on div "Прийнято" at bounding box center [1129, 425] width 127 height 32
click at [1128, 365] on li "Виконано" at bounding box center [1128, 370] width 125 height 29
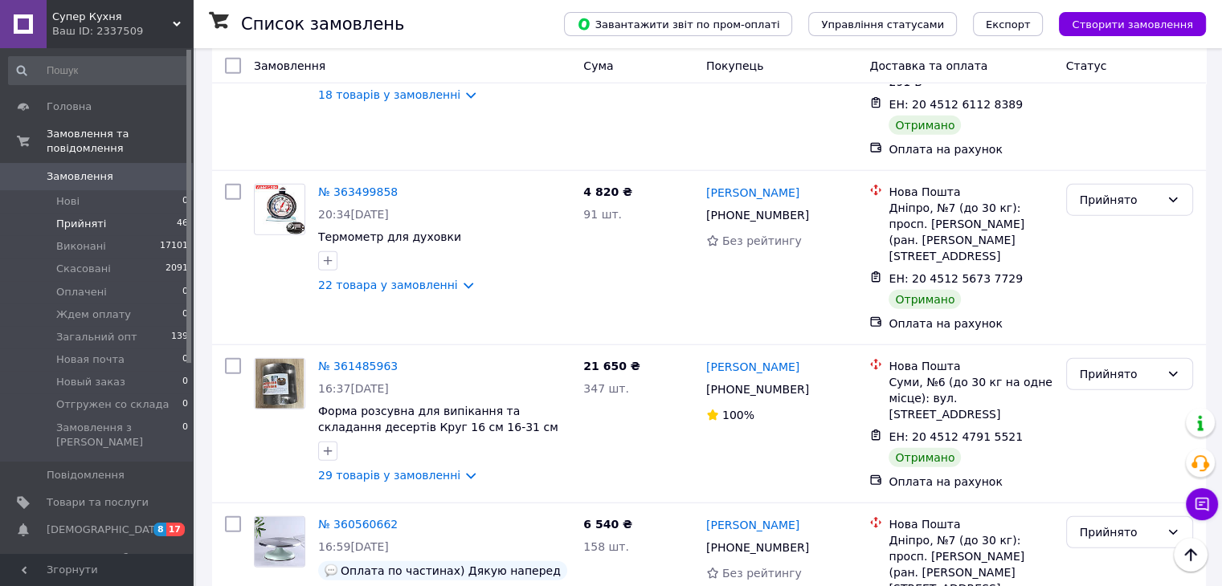
scroll to position [4087, 0]
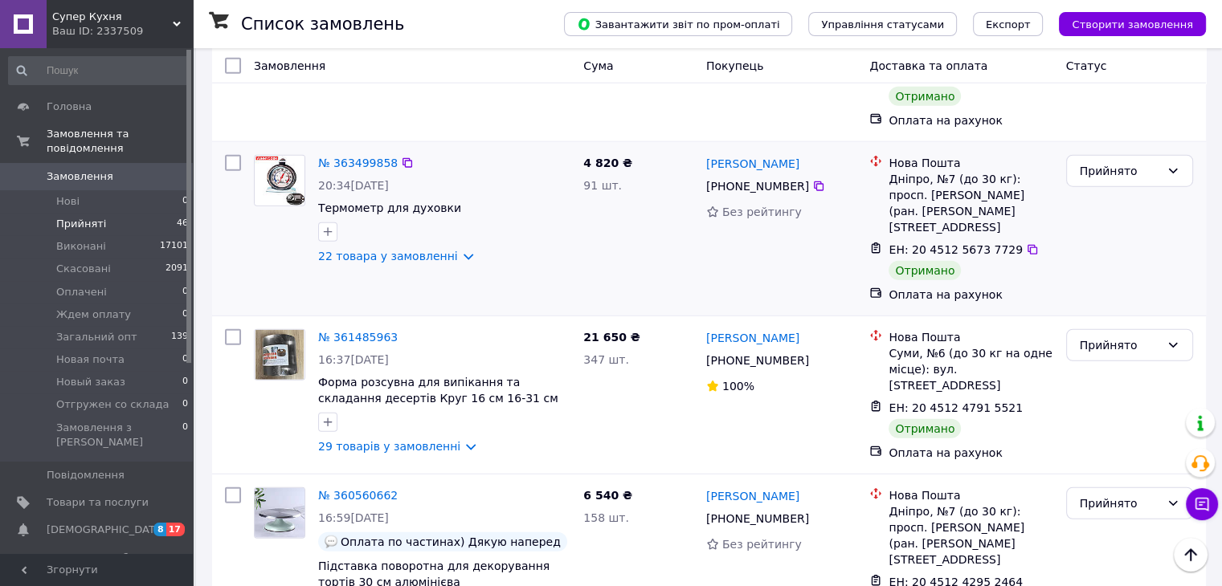
click at [344, 163] on div "№ 363499858 20:34, 24.09.2025 Термометр для духовки 22 товара у замовленні" at bounding box center [411, 229] width 329 height 161
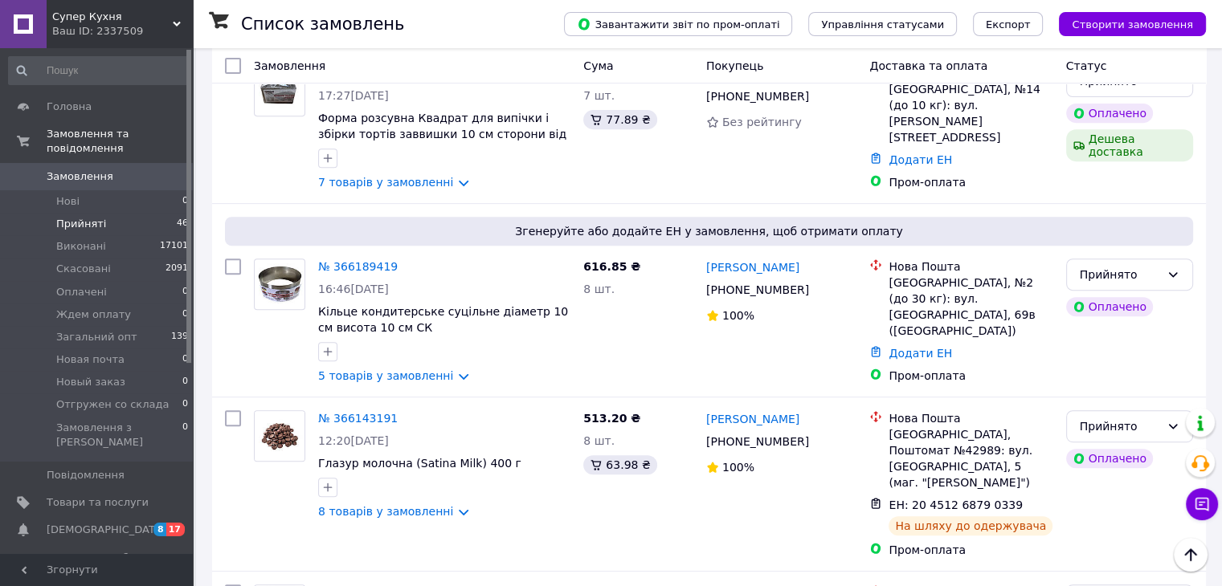
scroll to position [0, 0]
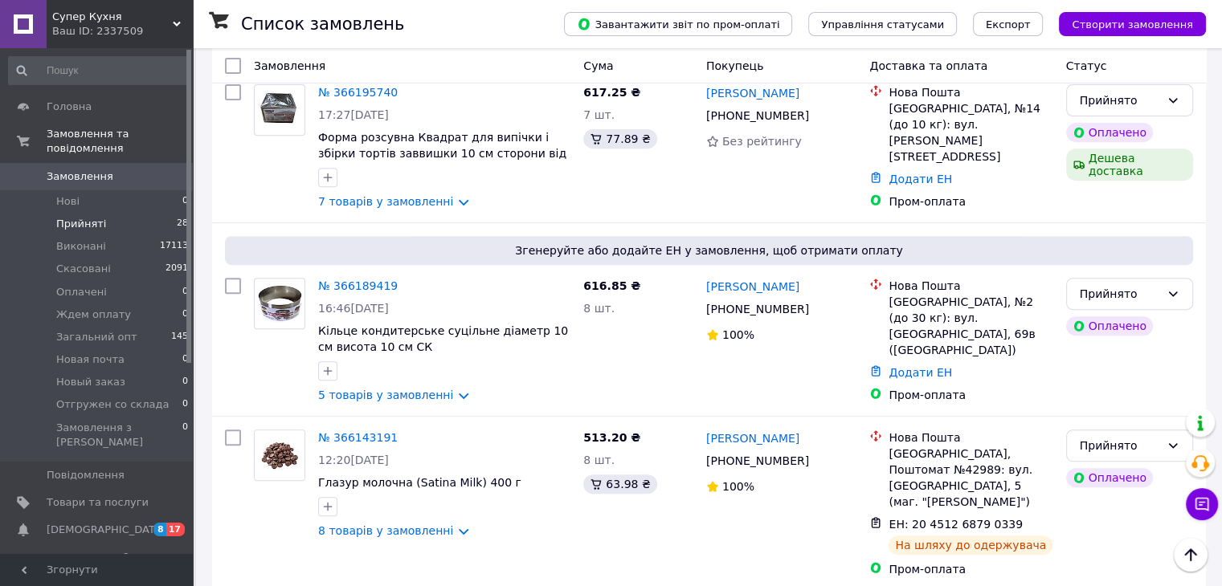
scroll to position [565, 0]
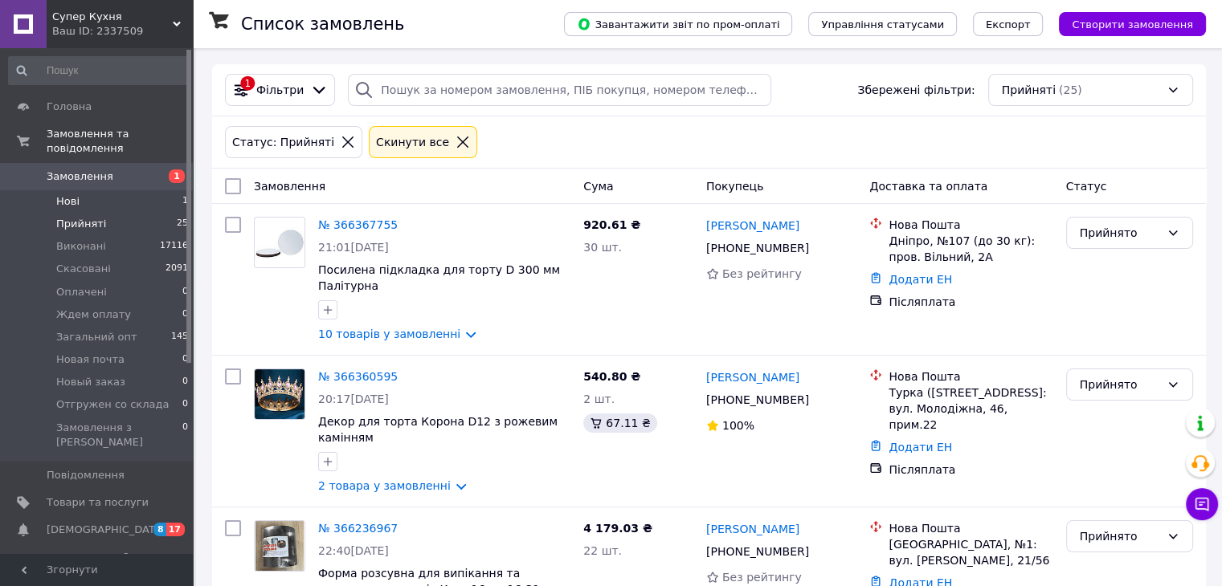
click at [87, 190] on li "Нові 1" at bounding box center [99, 201] width 198 height 22
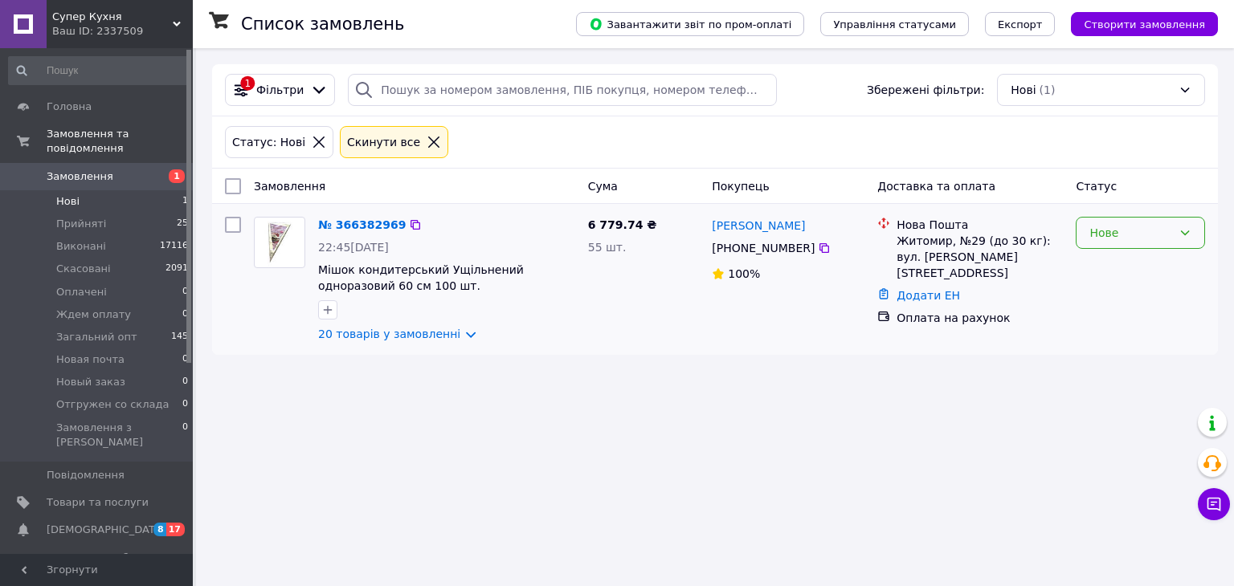
click at [1187, 233] on icon at bounding box center [1185, 233] width 9 height 5
click at [1144, 271] on li "Прийнято" at bounding box center [1140, 267] width 128 height 29
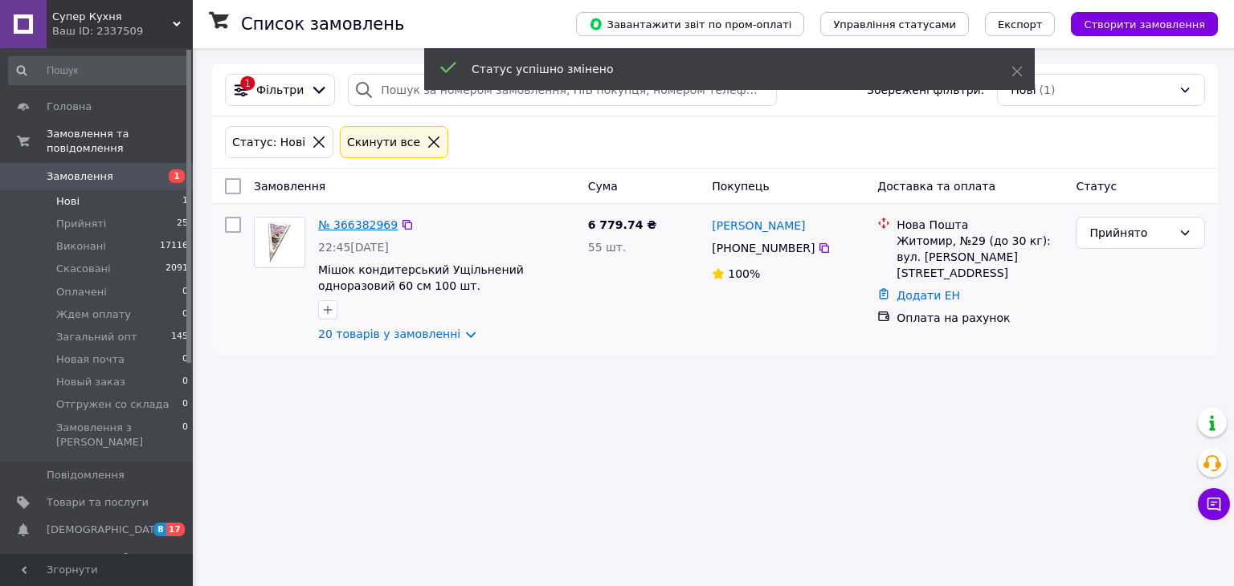
click at [362, 223] on link "№ 366382969" at bounding box center [358, 224] width 80 height 13
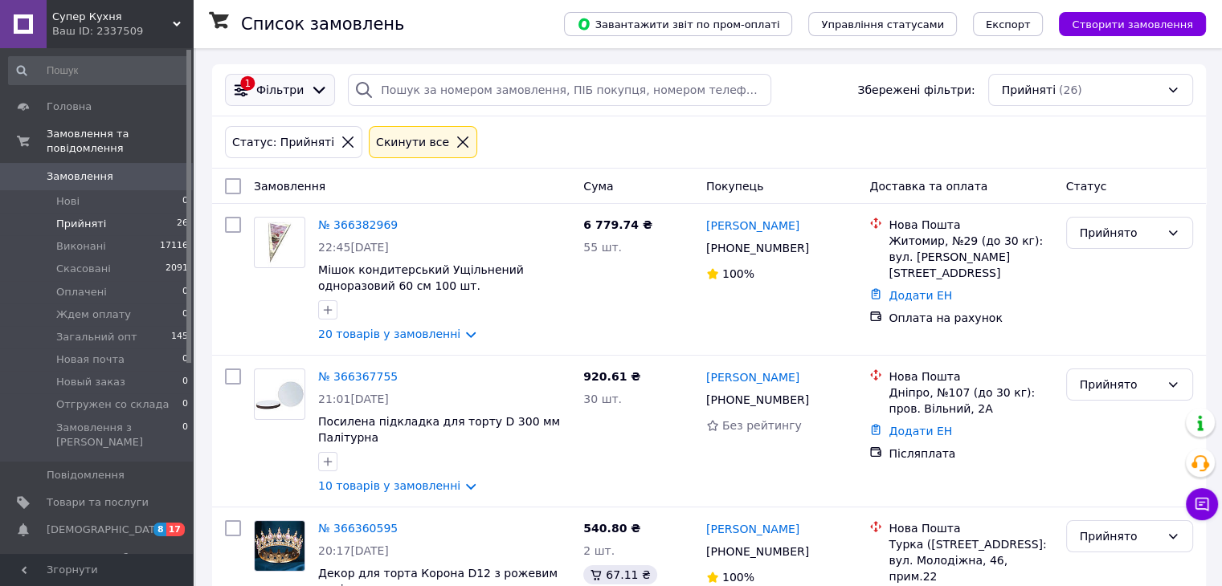
click at [312, 88] on icon at bounding box center [319, 90] width 18 height 18
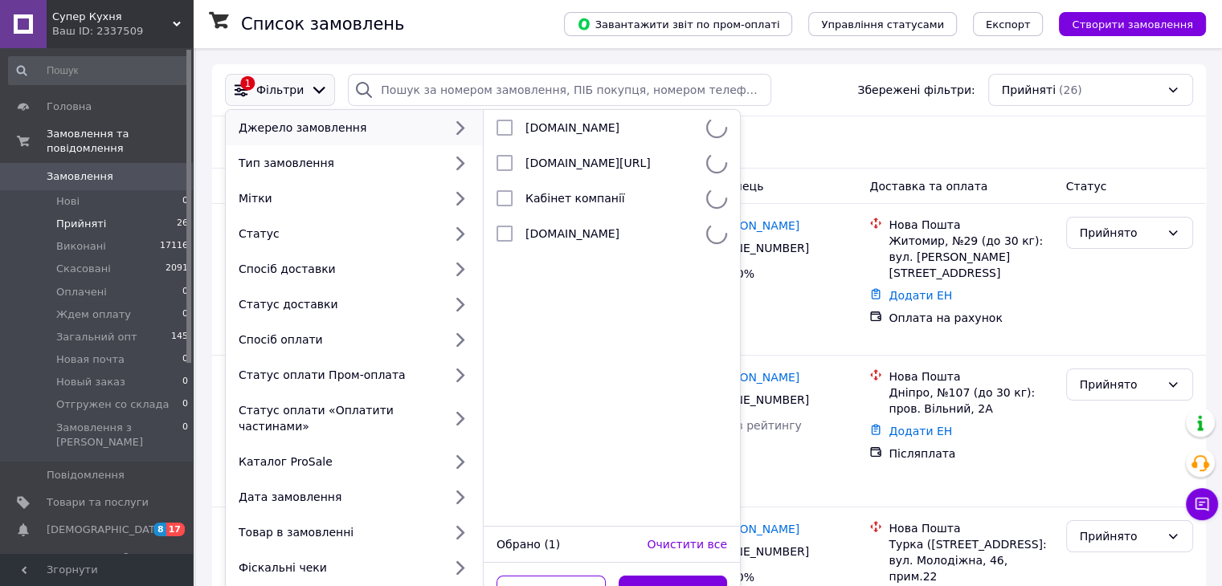
click at [310, 91] on icon at bounding box center [319, 90] width 18 height 18
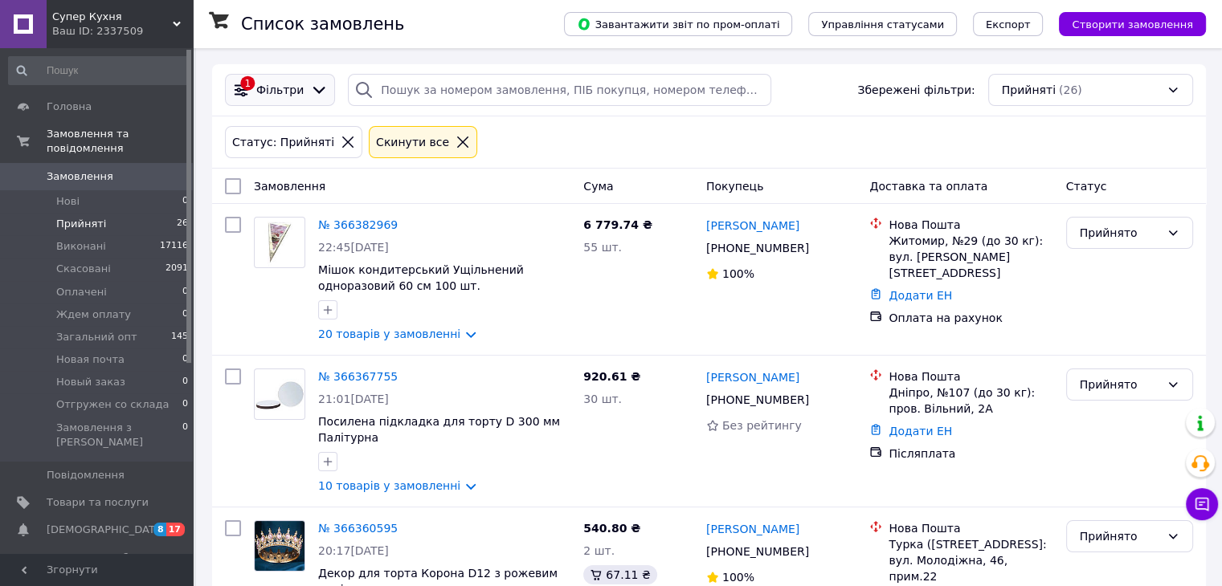
click at [244, 82] on icon at bounding box center [241, 90] width 18 height 18
